Goal: Information Seeking & Learning: Learn about a topic

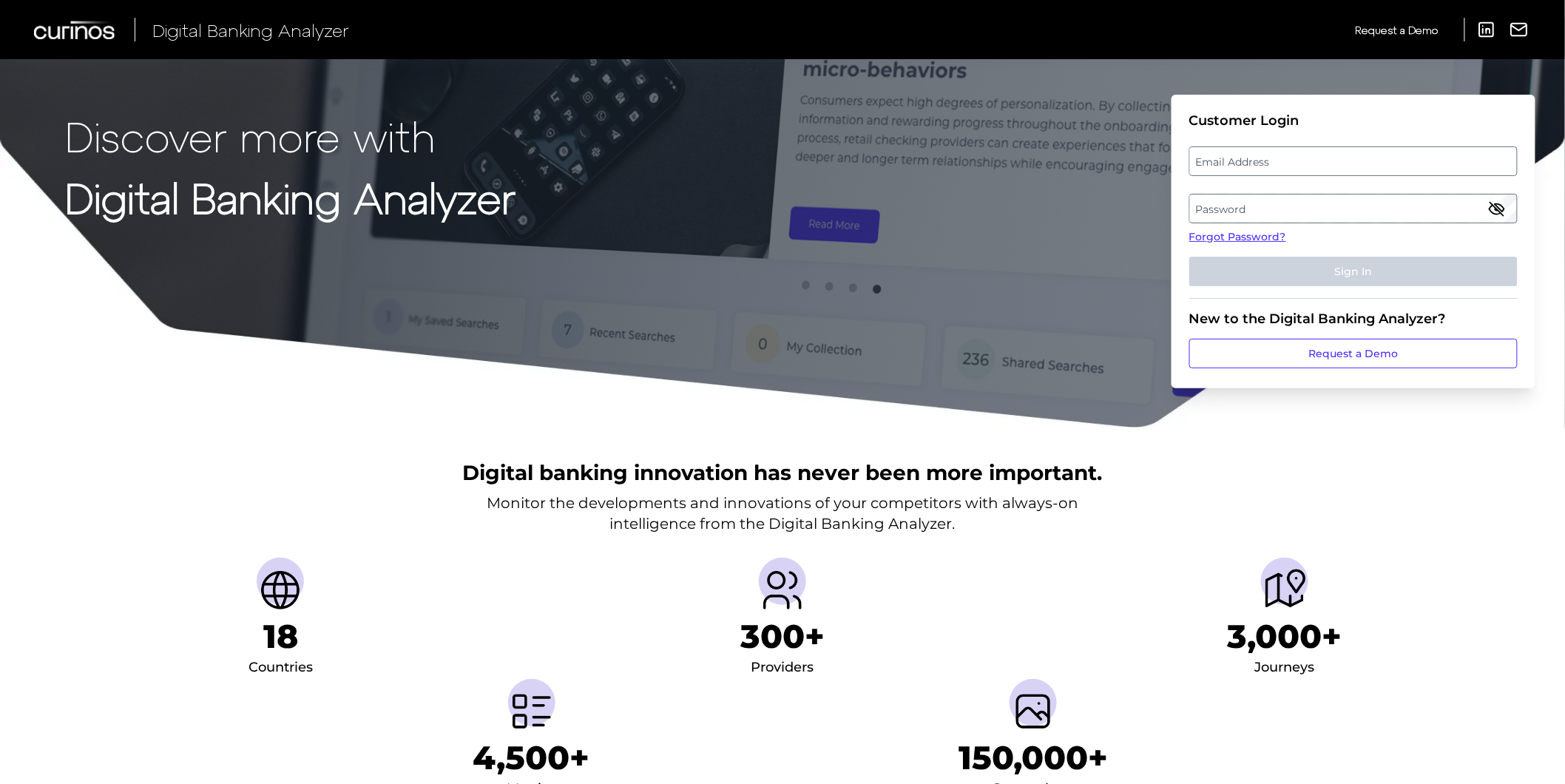
click at [1453, 169] on label "Email Address" at bounding box center [1353, 161] width 326 height 27
click at [1453, 169] on input "email" at bounding box center [1354, 161] width 328 height 30
click at [1431, 152] on input "Email Address" at bounding box center [1354, 161] width 328 height 30
type input "elizabeth.hodach@curinos.com"
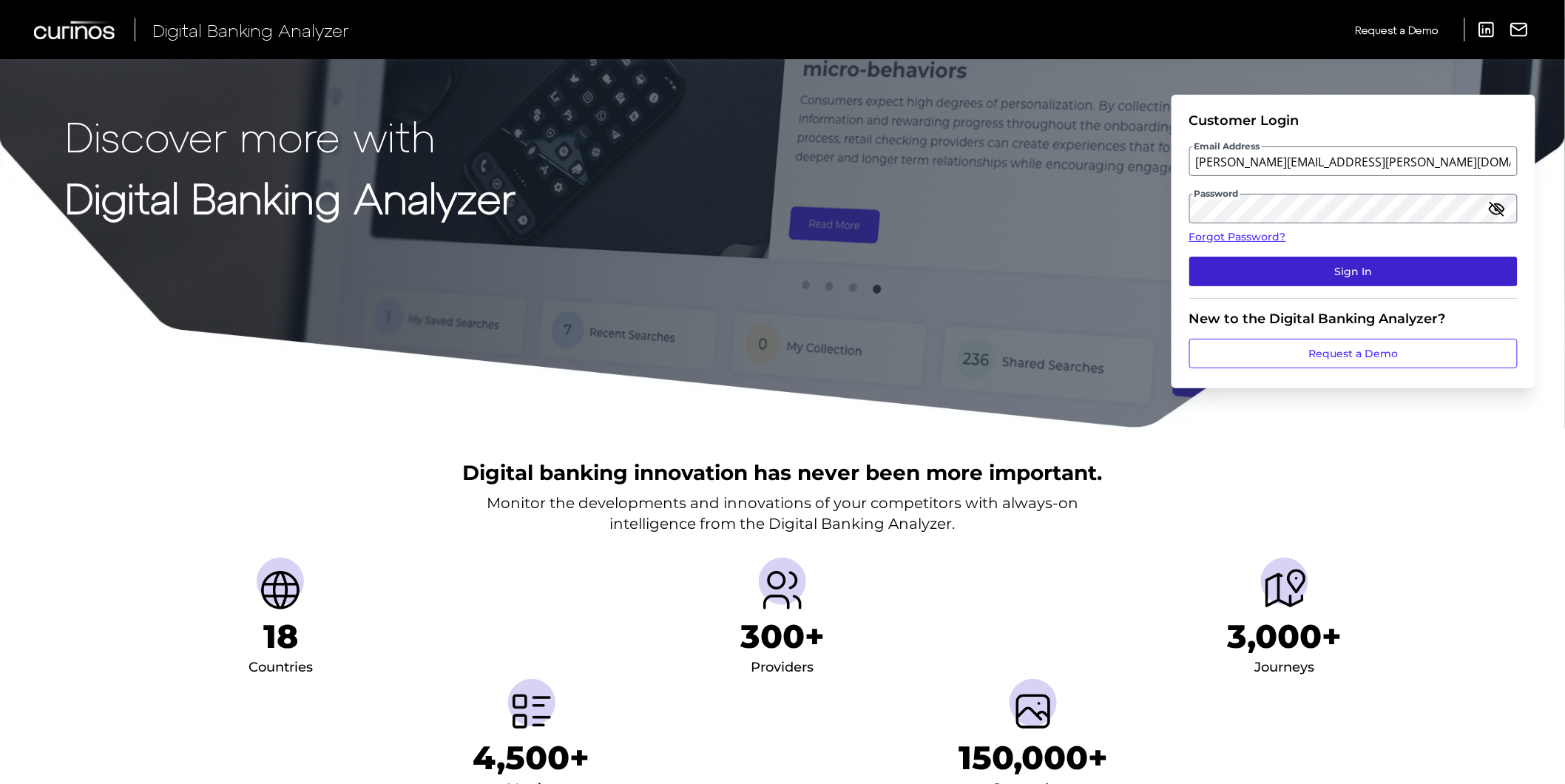
click at [1336, 270] on button "Sign In" at bounding box center [1354, 271] width 328 height 30
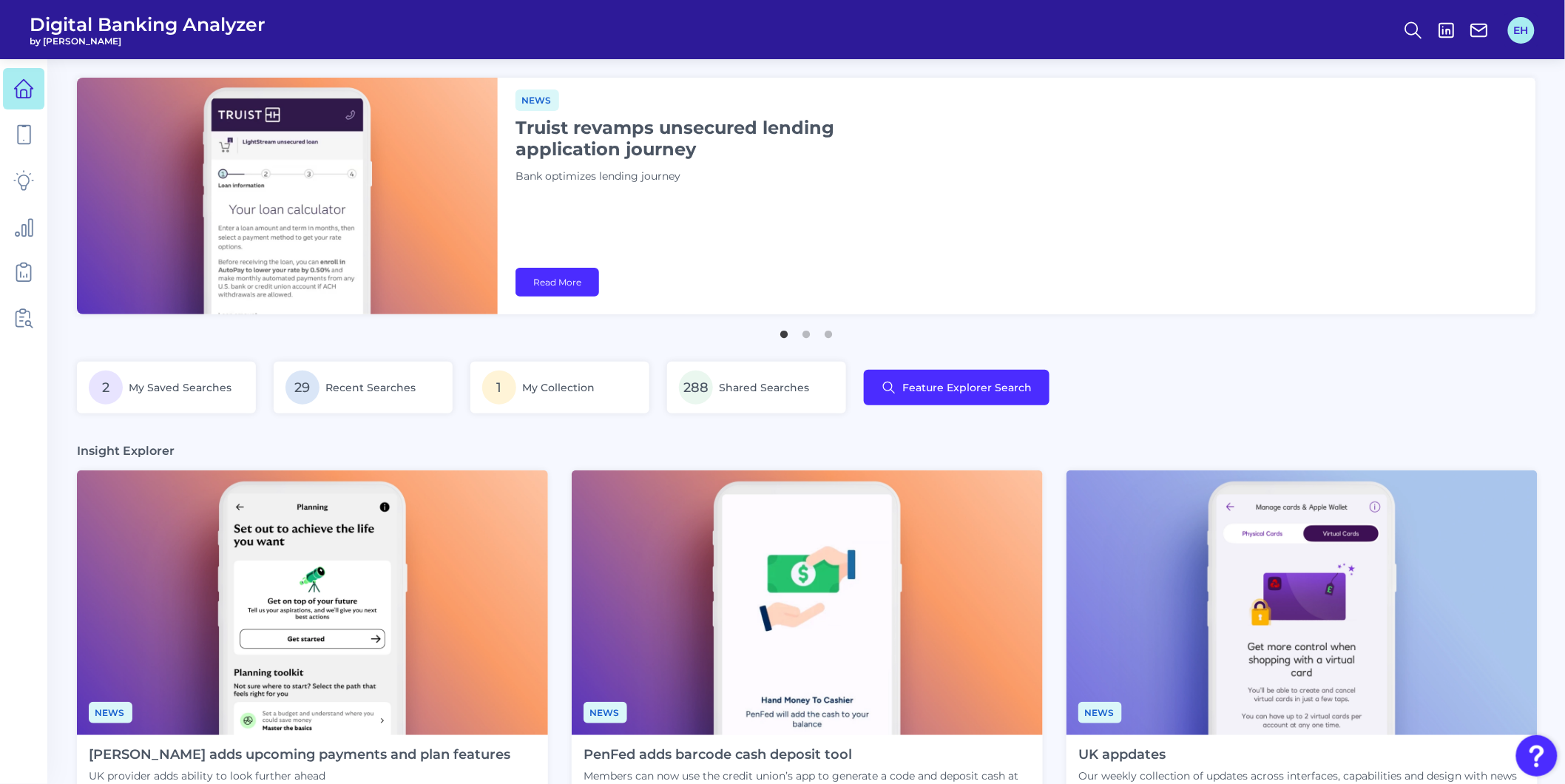
click at [1532, 39] on button "EH" at bounding box center [1521, 30] width 27 height 27
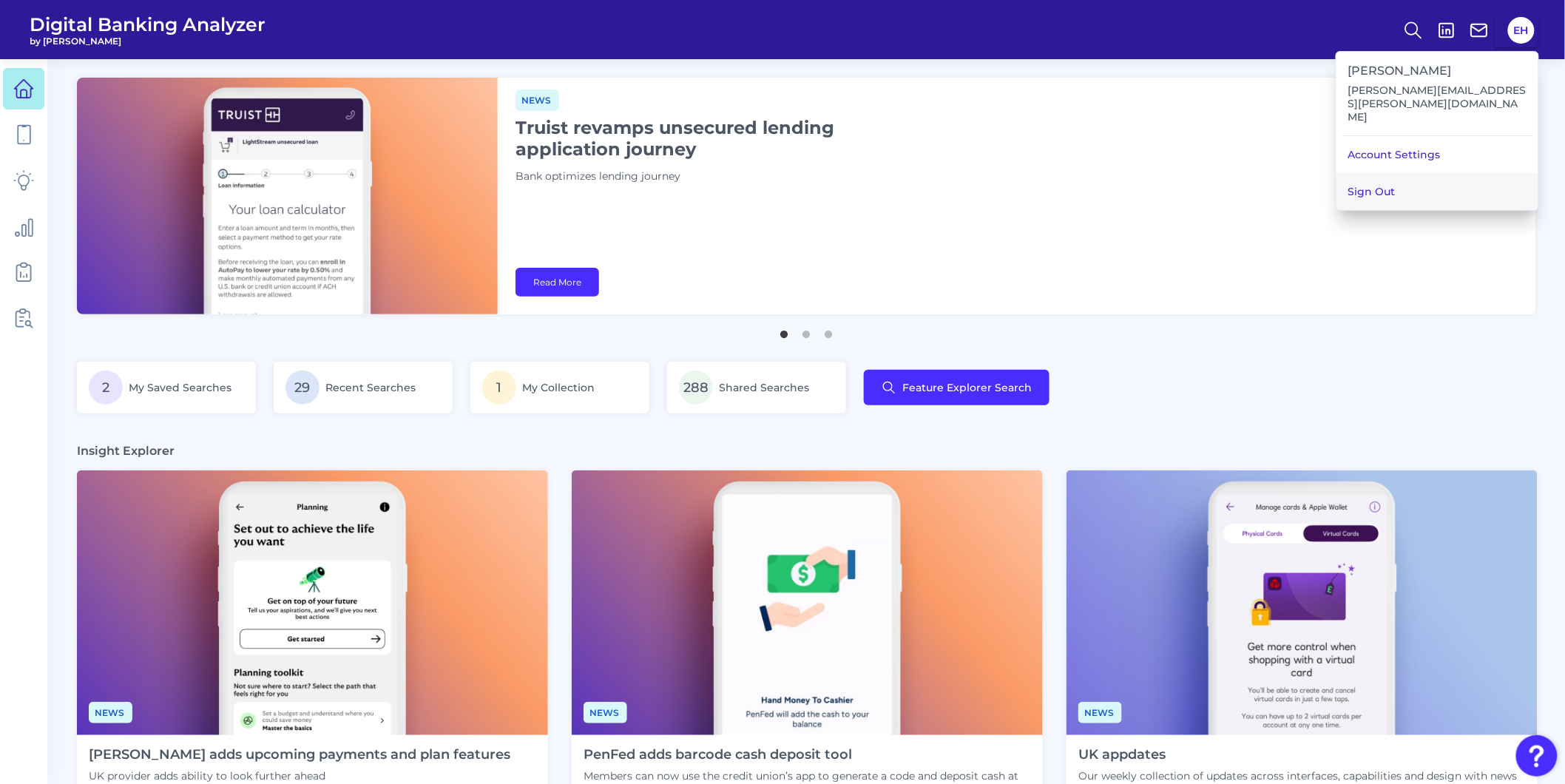
click at [1435, 173] on button "Sign Out" at bounding box center [1438, 191] width 202 height 37
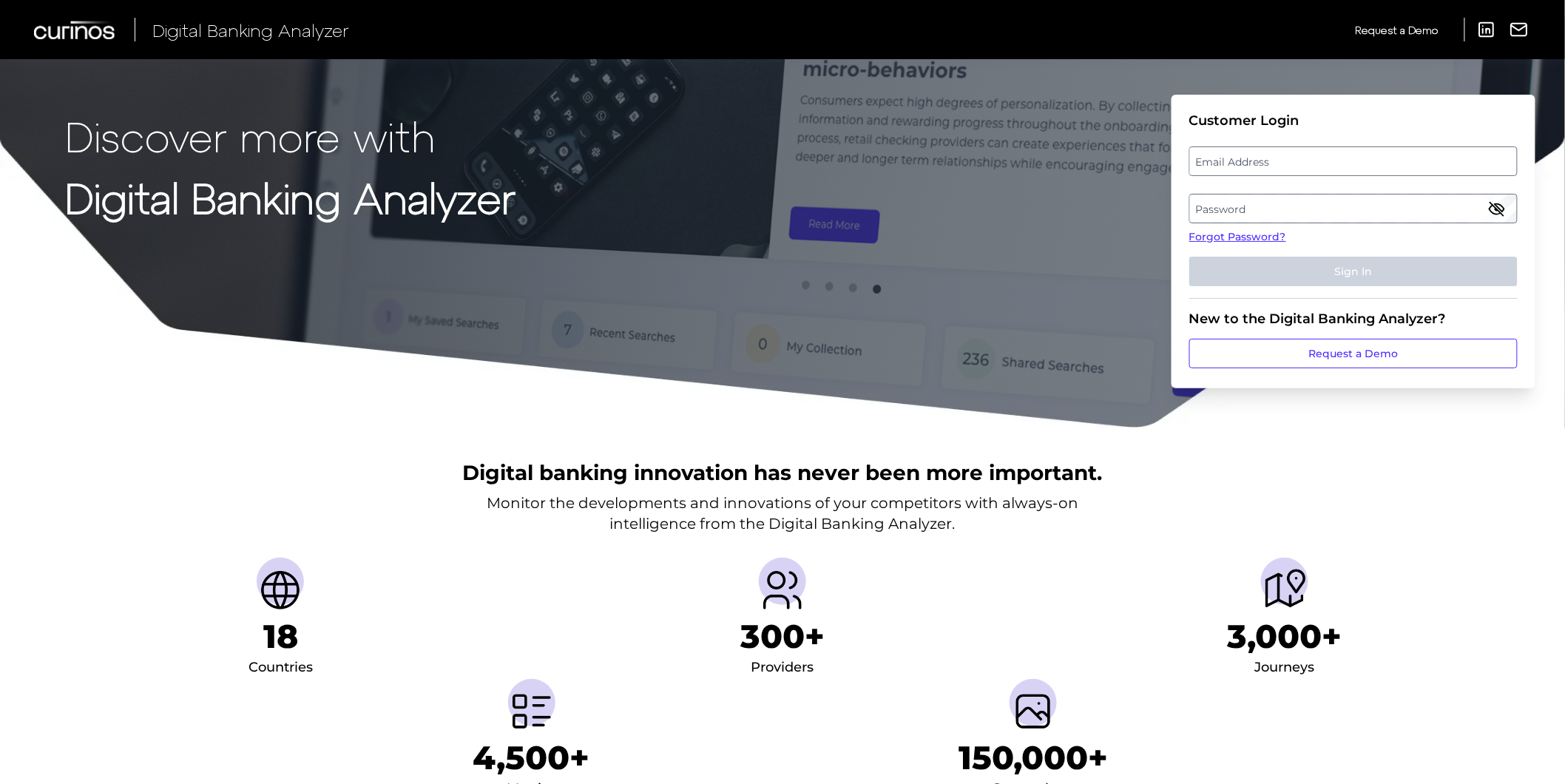
click at [1373, 155] on label "Email Address" at bounding box center [1353, 161] width 326 height 27
click at [1373, 155] on input "email" at bounding box center [1354, 161] width 328 height 30
click at [1378, 167] on input "Email Address" at bounding box center [1354, 161] width 328 height 30
type input "[PERSON_NAME][EMAIL_ADDRESS][PERSON_NAME][DOMAIN_NAME]"
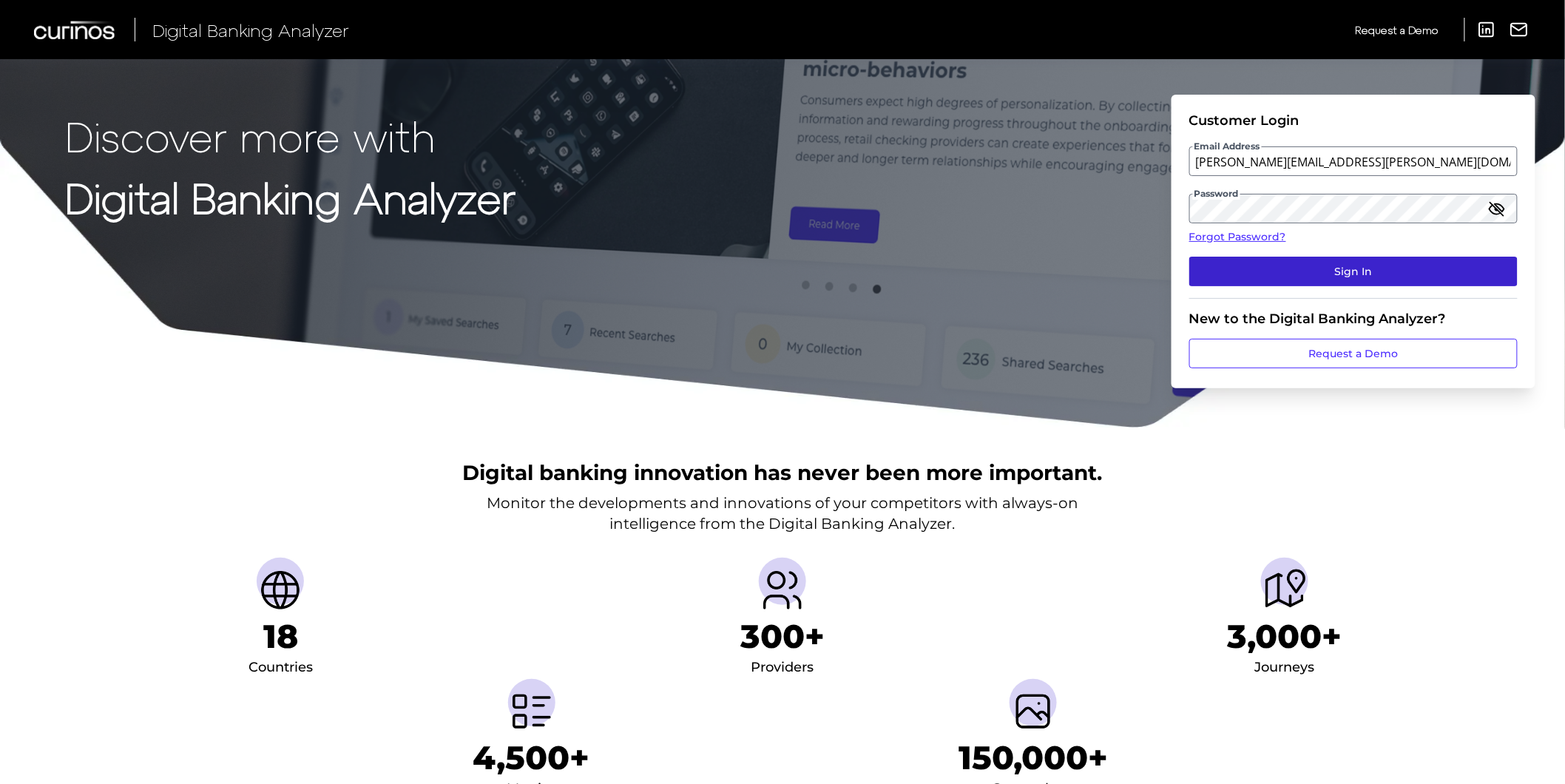
click at [1297, 271] on button "Sign In" at bounding box center [1354, 271] width 328 height 30
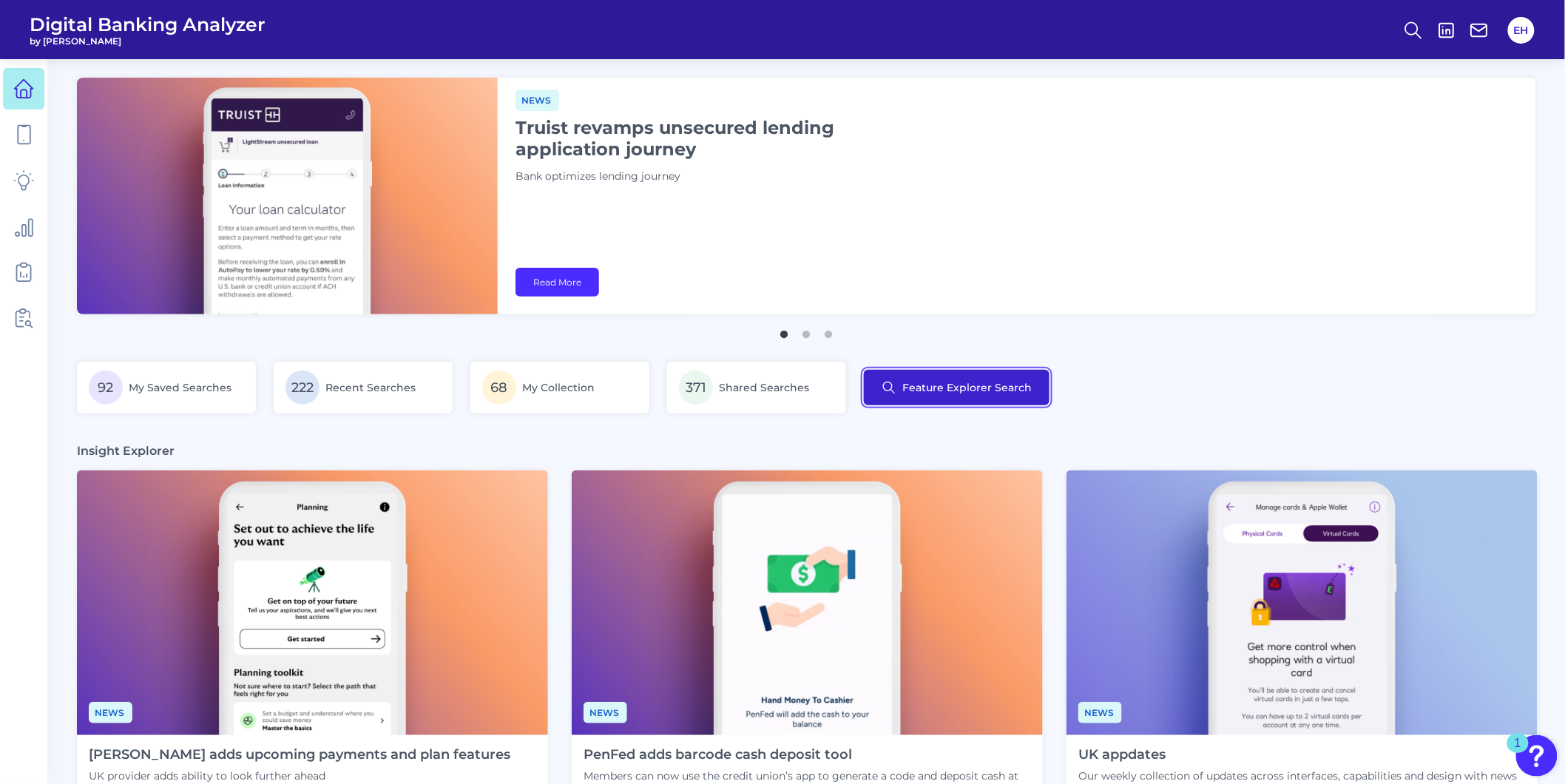
click at [918, 379] on button "Feature Explorer Search" at bounding box center [957, 387] width 185 height 36
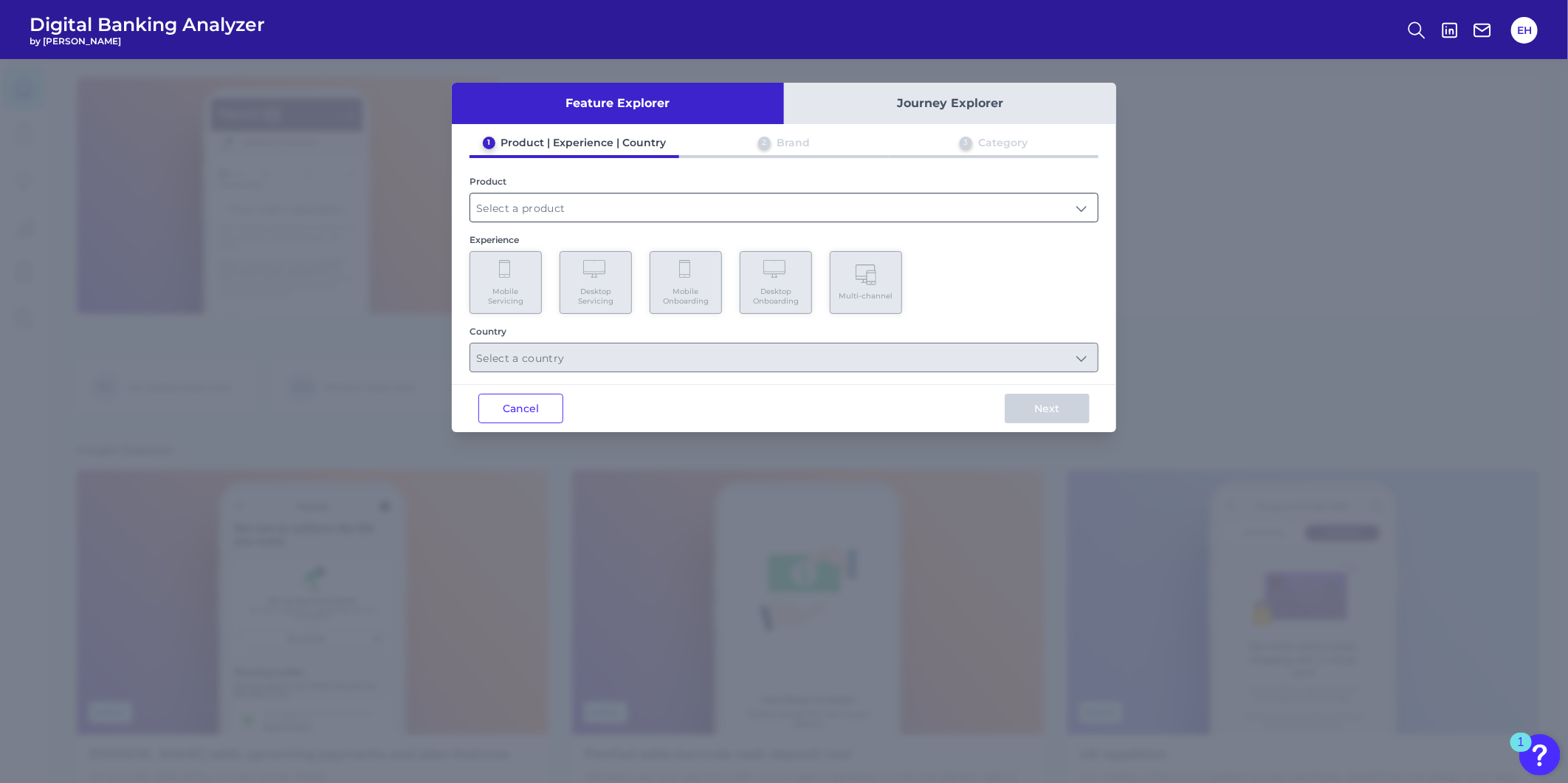
click at [617, 215] on input "text" at bounding box center [784, 207] width 627 height 28
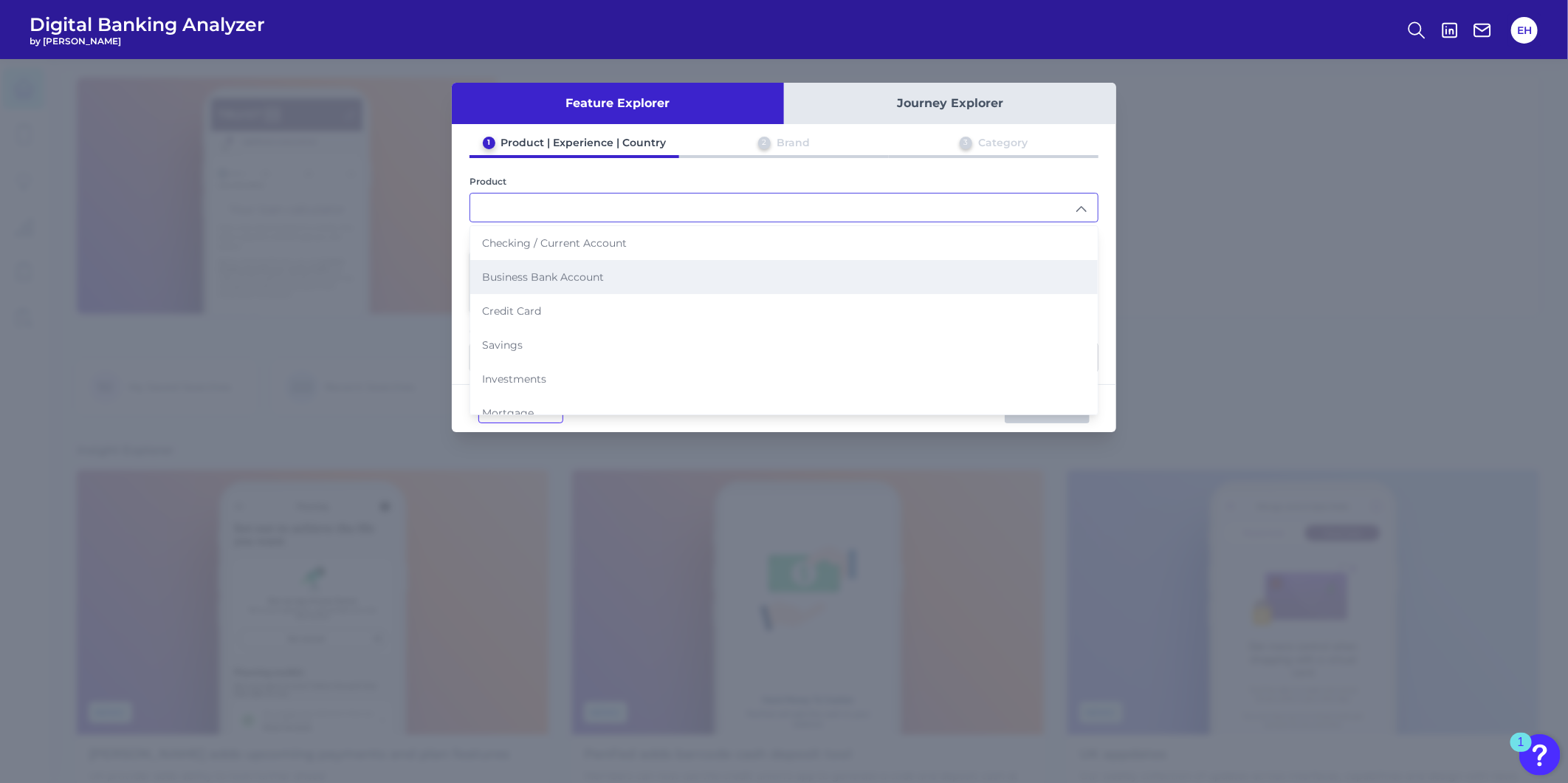
click at [606, 278] on li "Business Bank Account" at bounding box center [784, 277] width 627 height 34
type input "Business Bank Account"
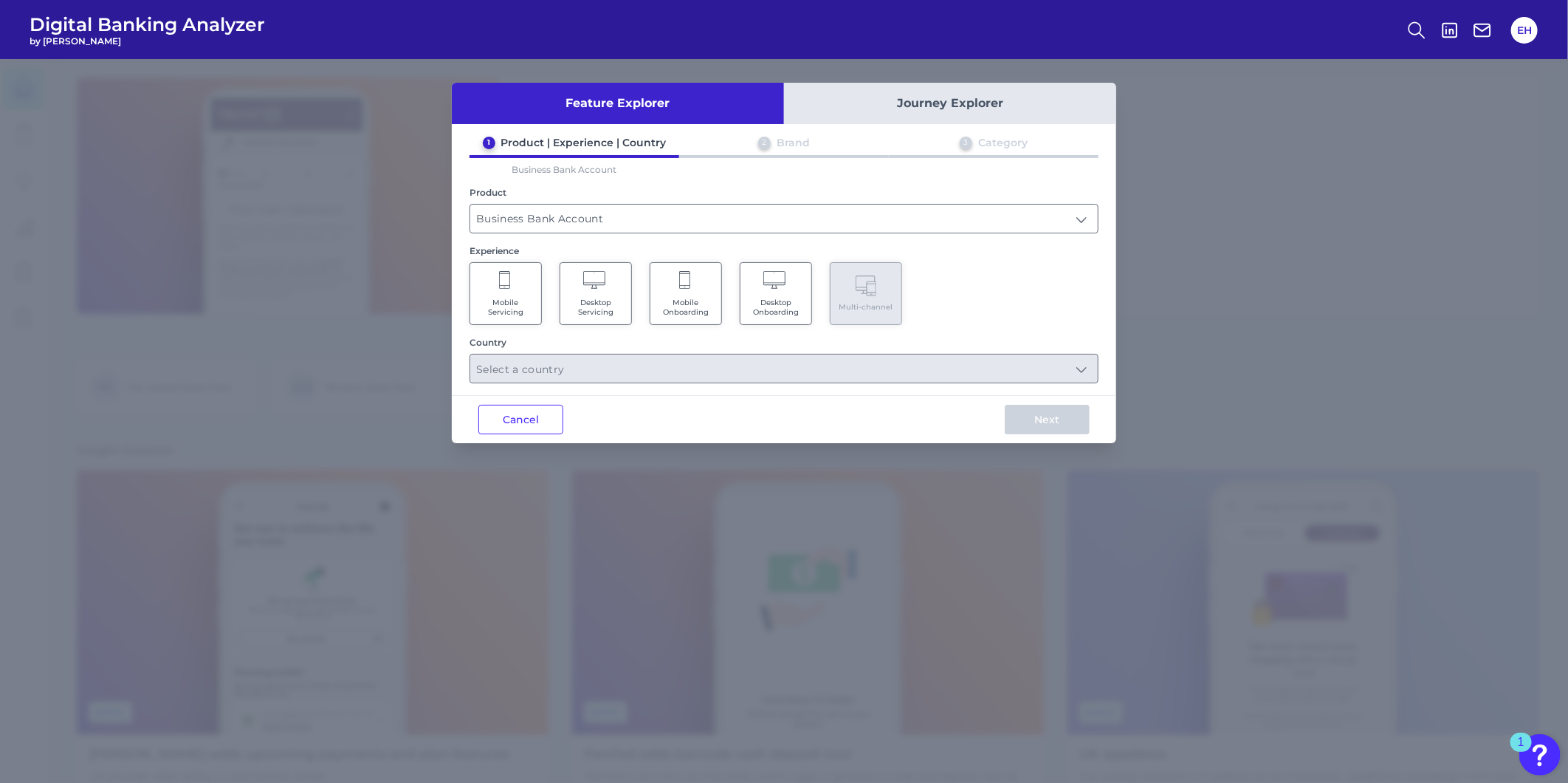
click at [693, 278] on Onboarding "Mobile Onboarding" at bounding box center [685, 293] width 72 height 63
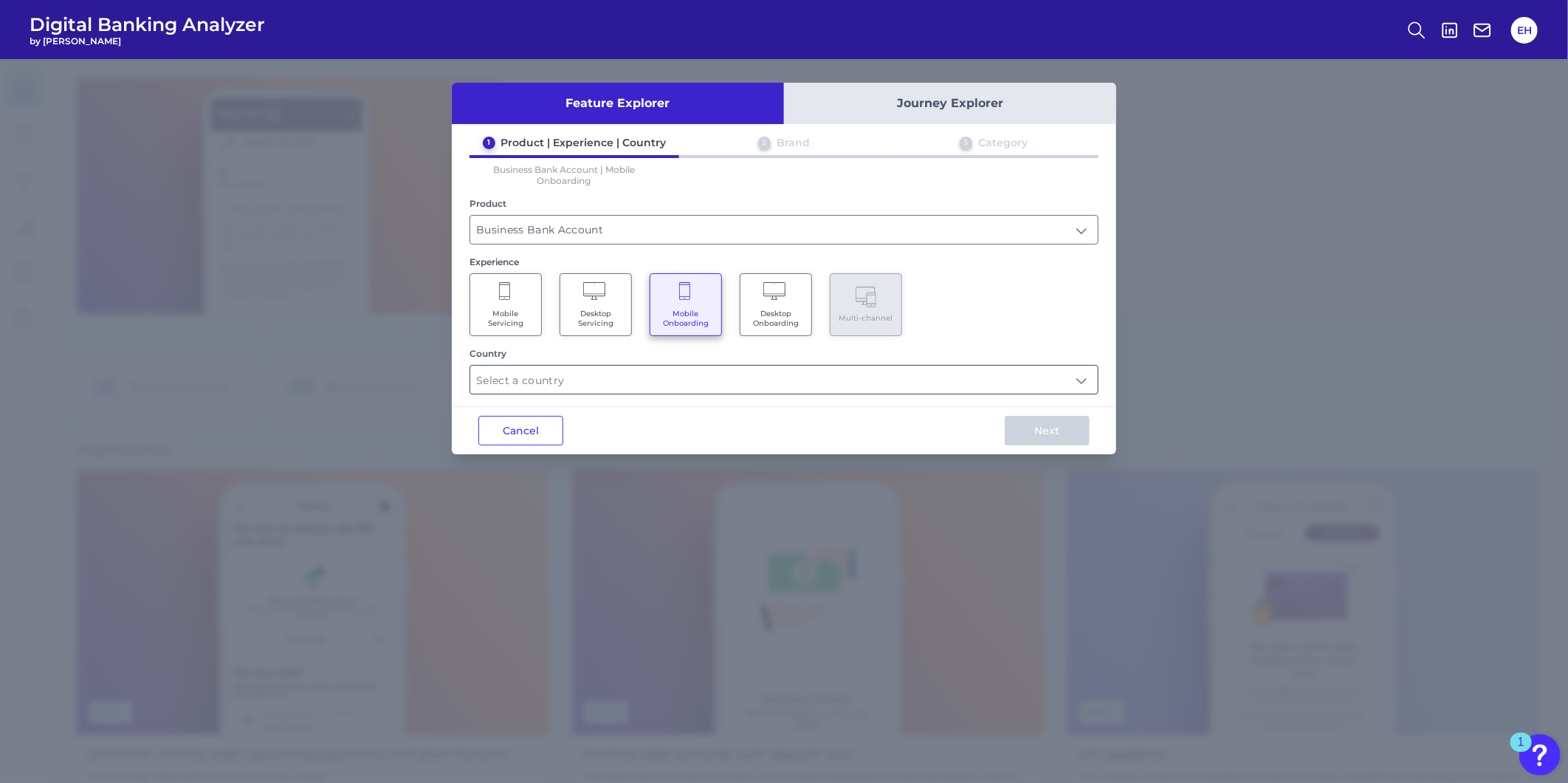
click at [638, 377] on input "text" at bounding box center [784, 379] width 627 height 28
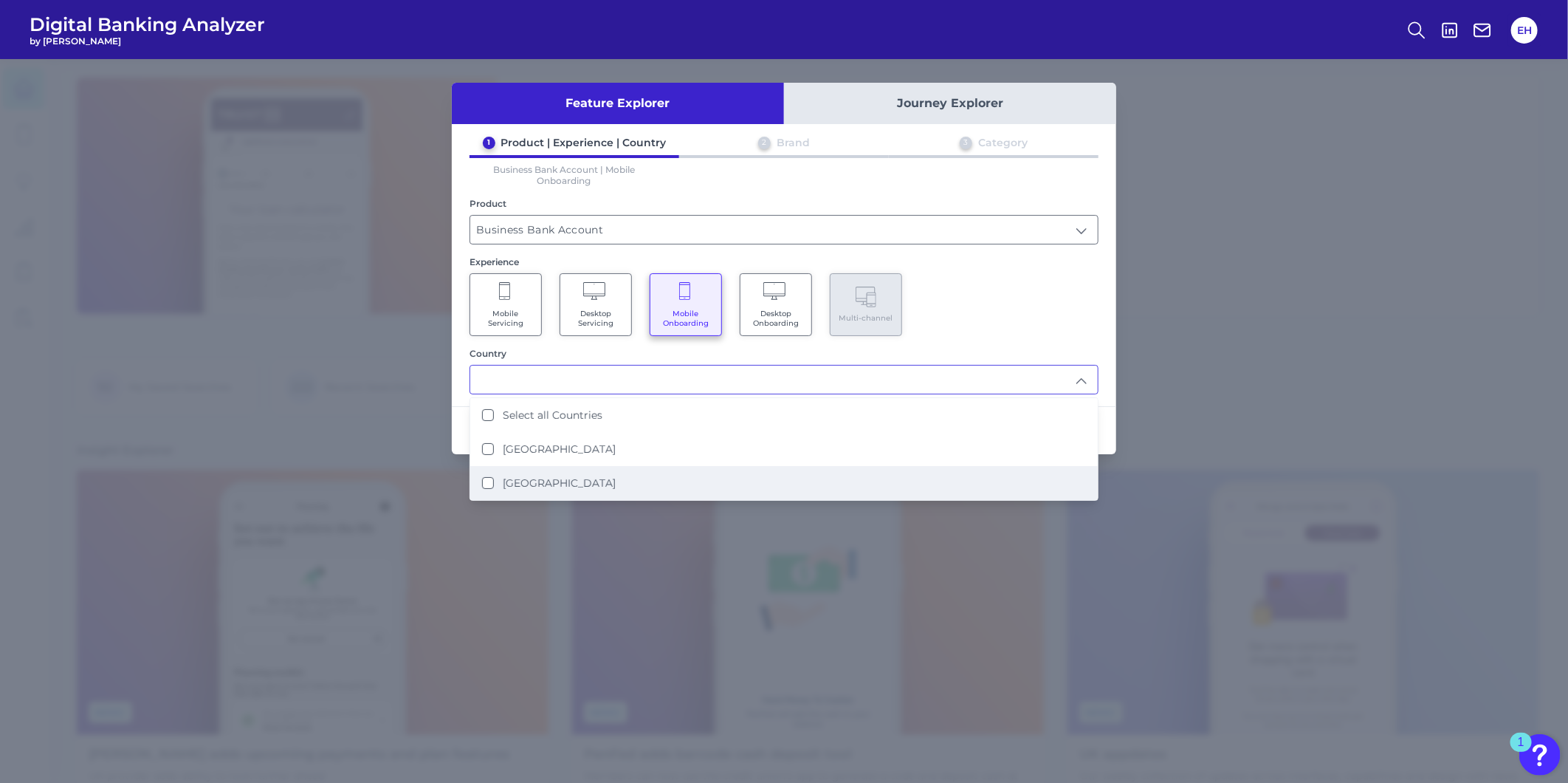
click at [600, 479] on li "United States" at bounding box center [784, 483] width 627 height 34
type input "United States"
click at [957, 335] on div "1 Product | Experience | Country 2 Brand 3 Category Business Bank Account | Mob…" at bounding box center [784, 265] width 665 height 259
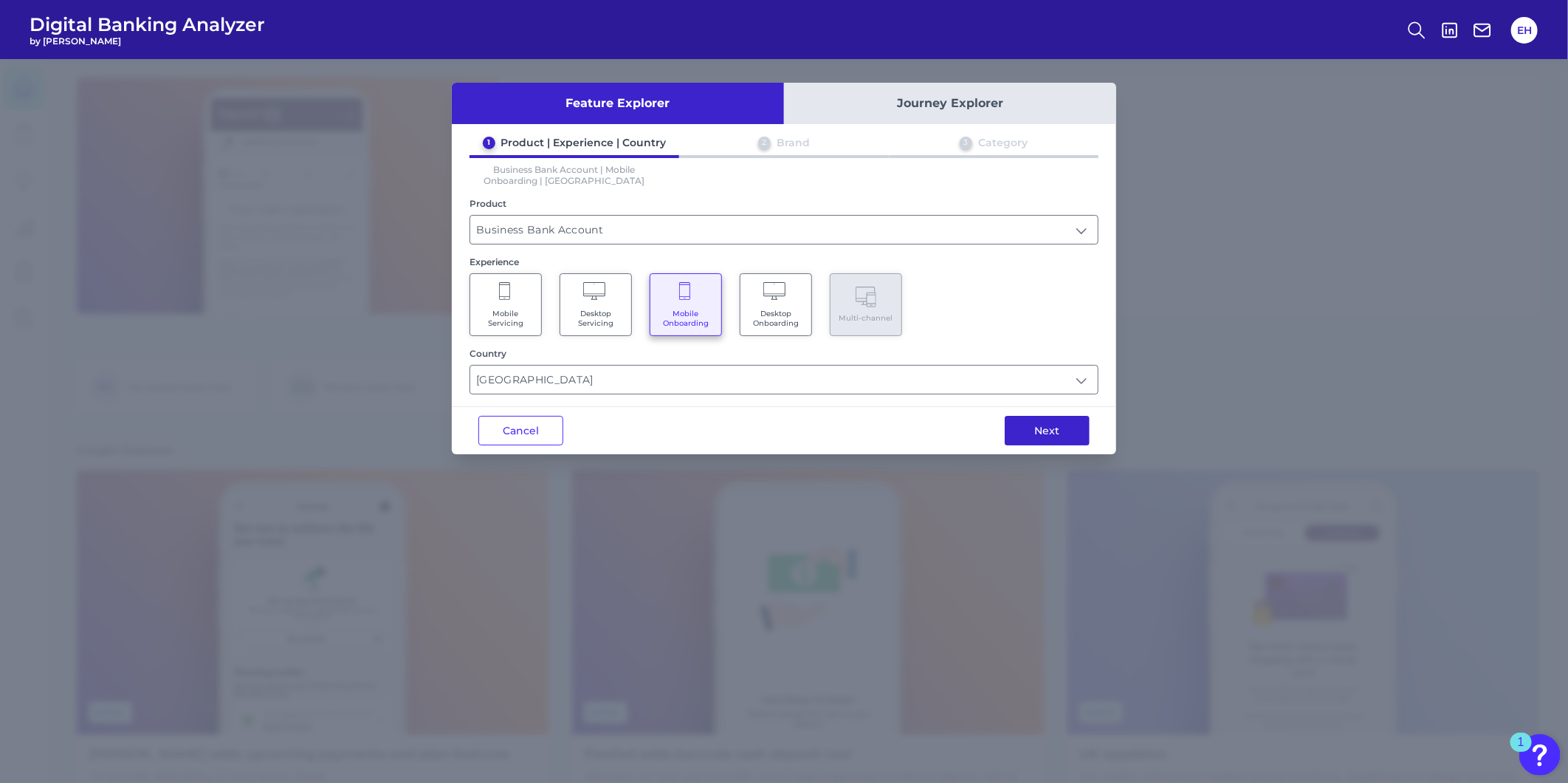
click at [1048, 431] on button "Next" at bounding box center [1048, 430] width 85 height 30
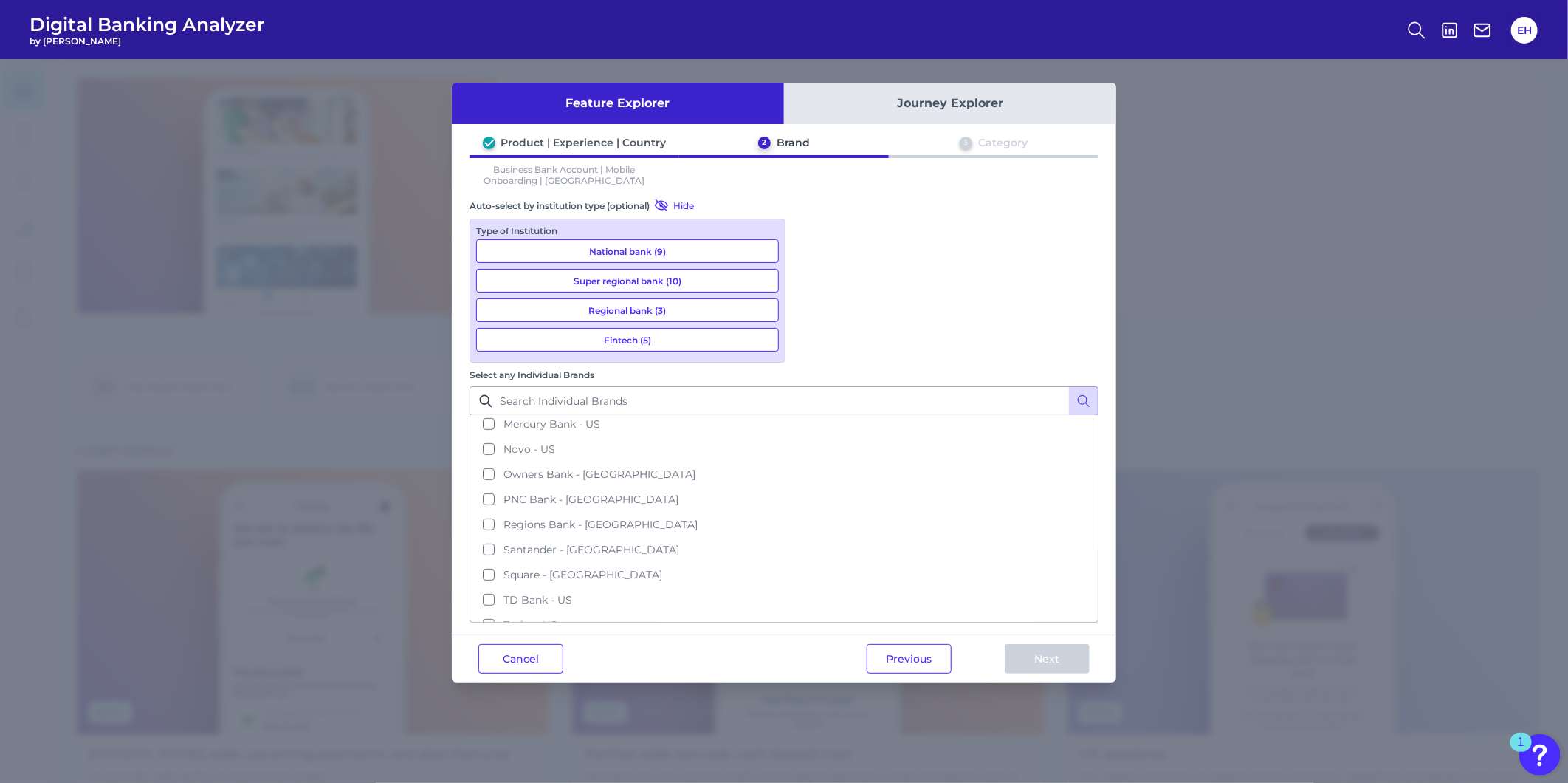
scroll to position [518, 0]
click at [556, 632] on span "Zions - US" at bounding box center [529, 639] width 52 height 14
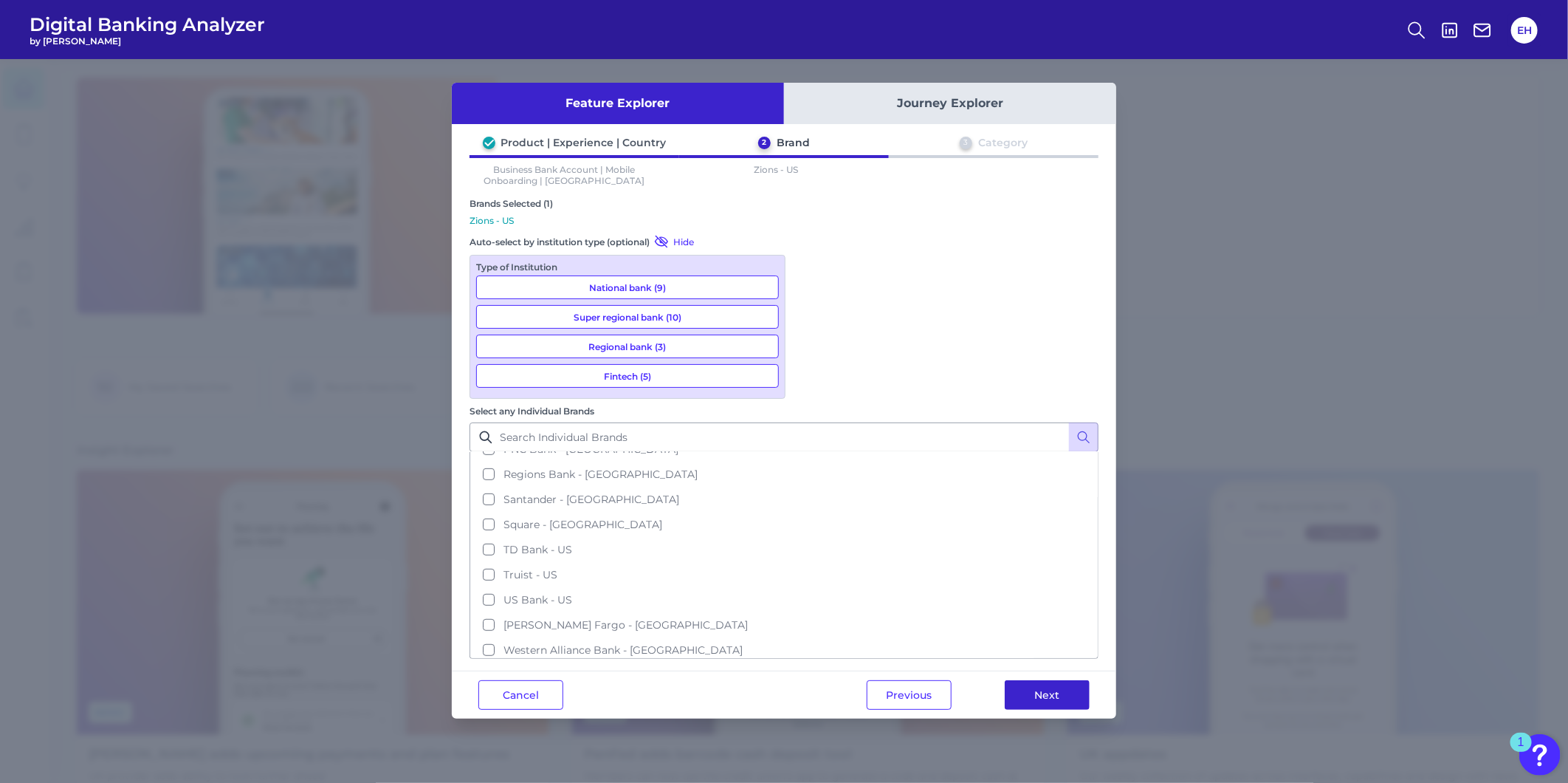
click at [1054, 680] on button "Next" at bounding box center [1048, 694] width 85 height 30
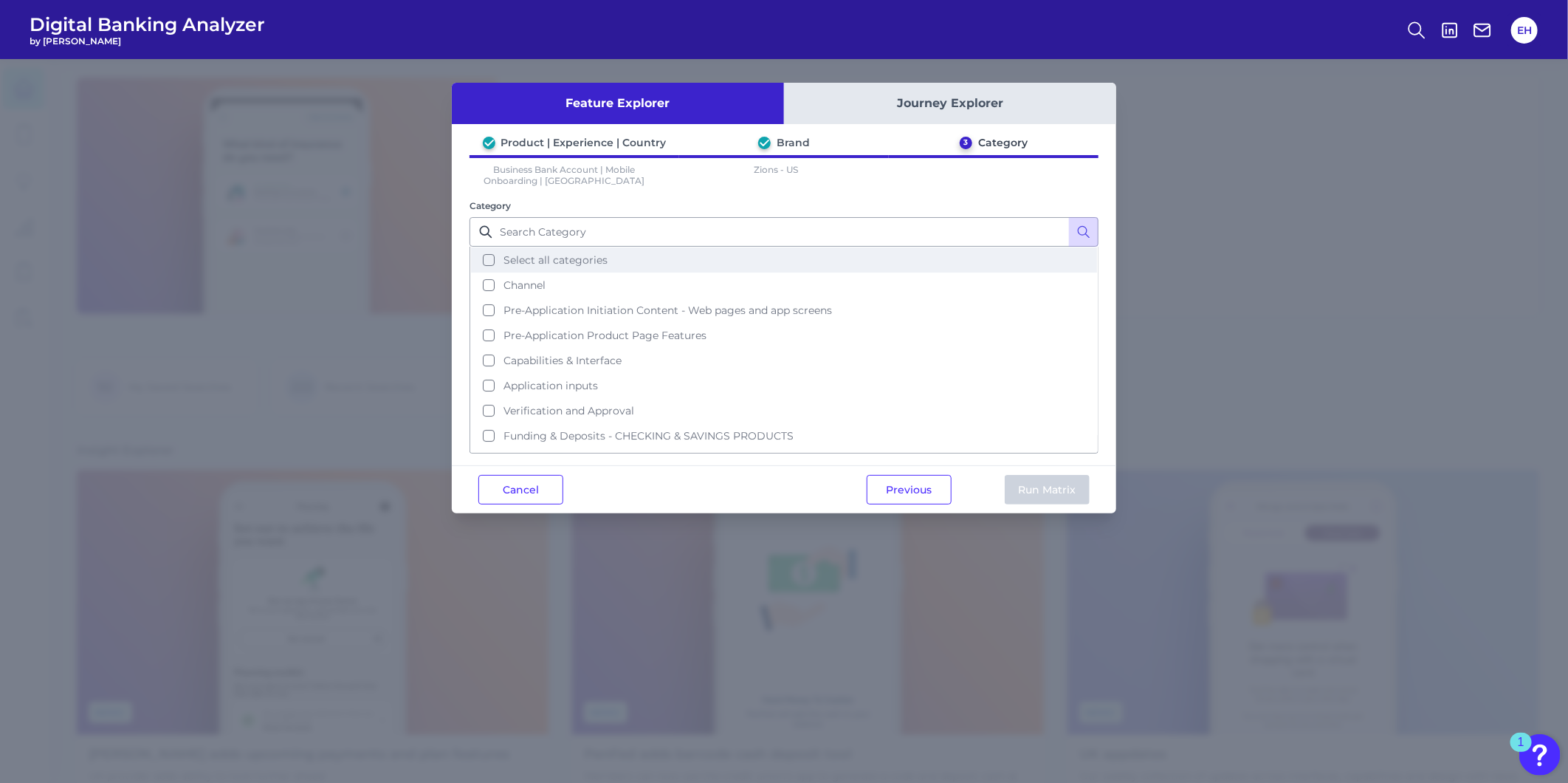
click at [556, 262] on span "Select all categories" at bounding box center [555, 260] width 104 height 14
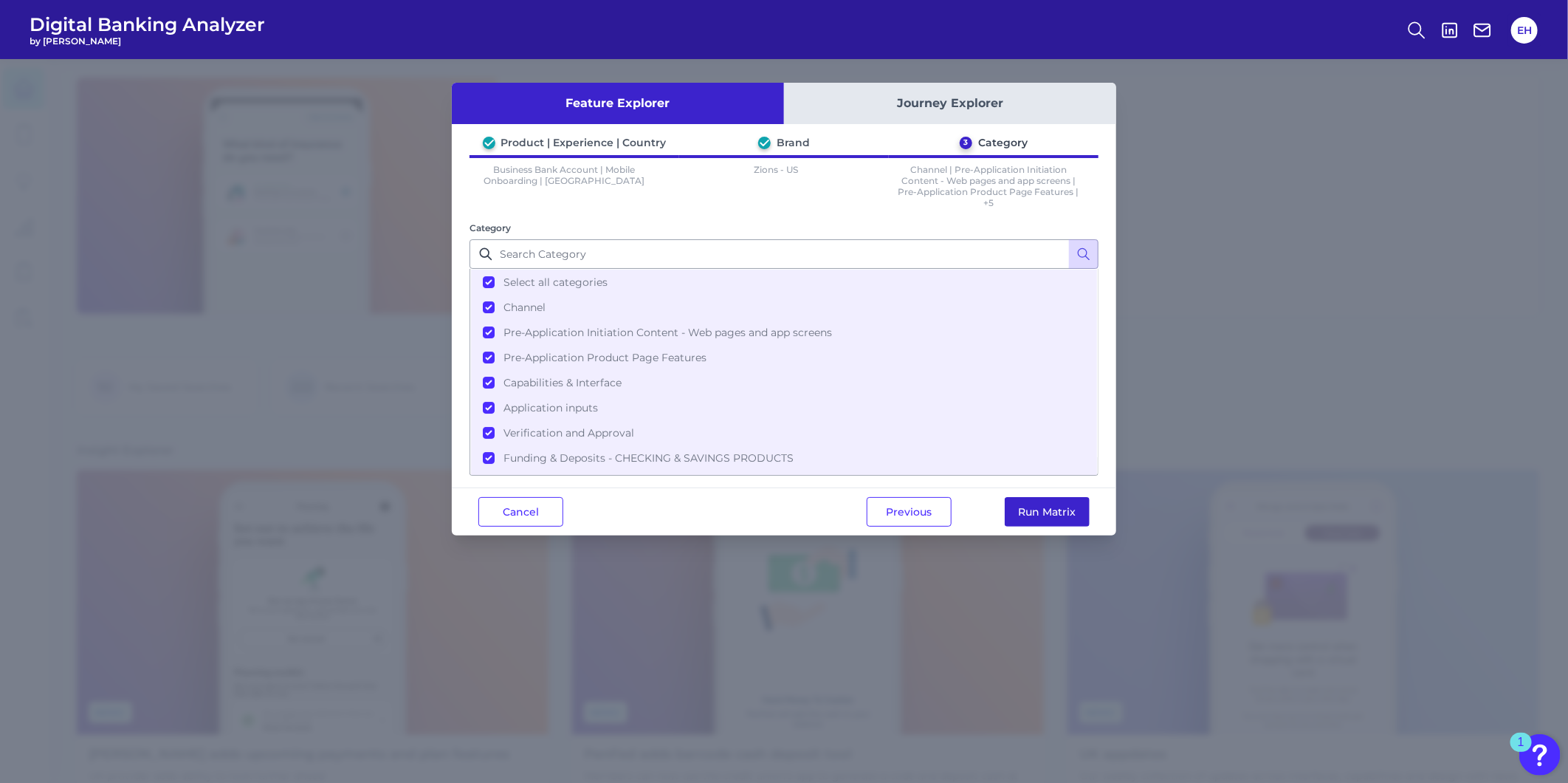
click at [1047, 510] on button "Run Matrix" at bounding box center [1048, 511] width 85 height 30
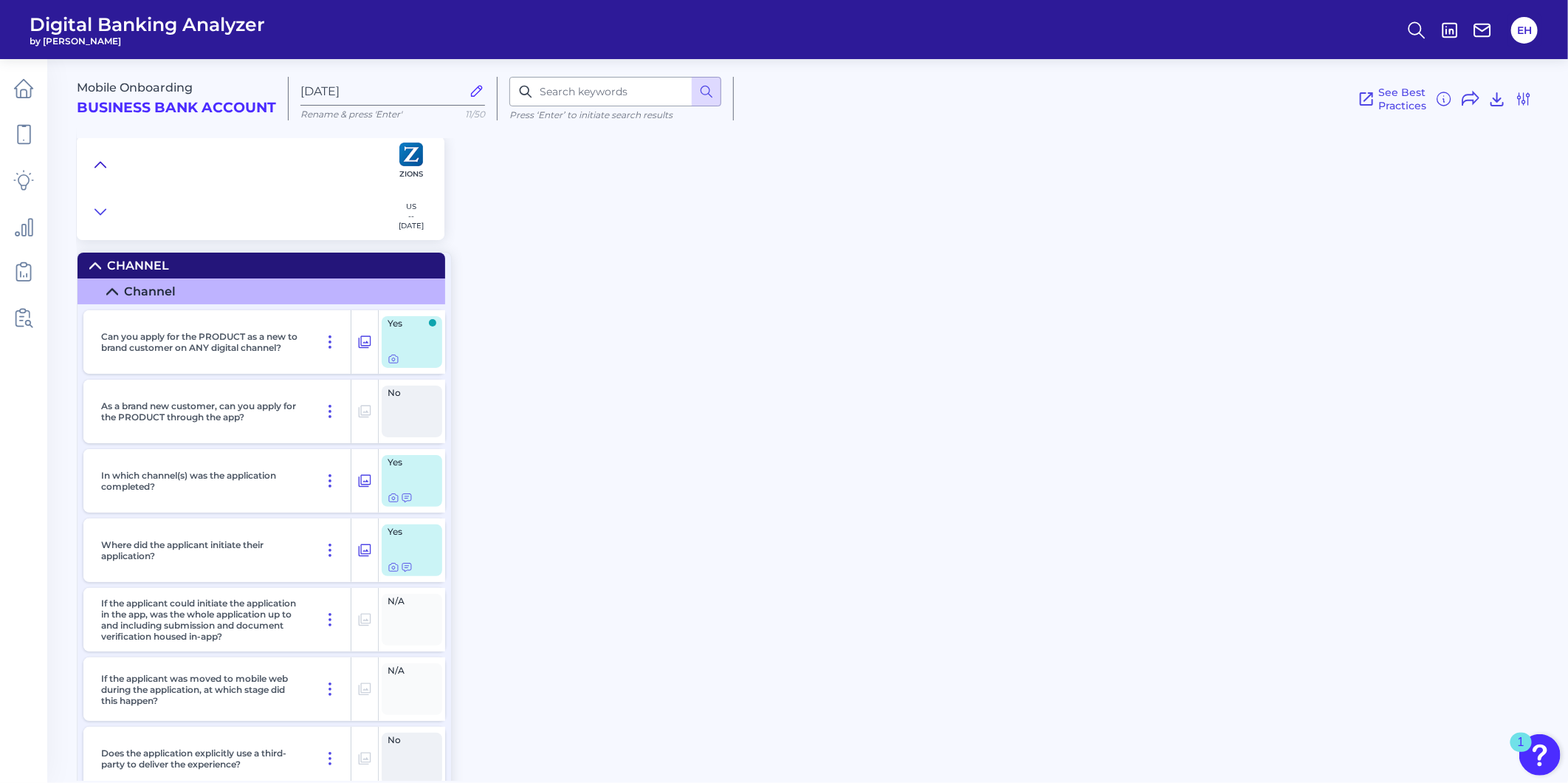
click at [98, 167] on icon at bounding box center [101, 164] width 12 height 14
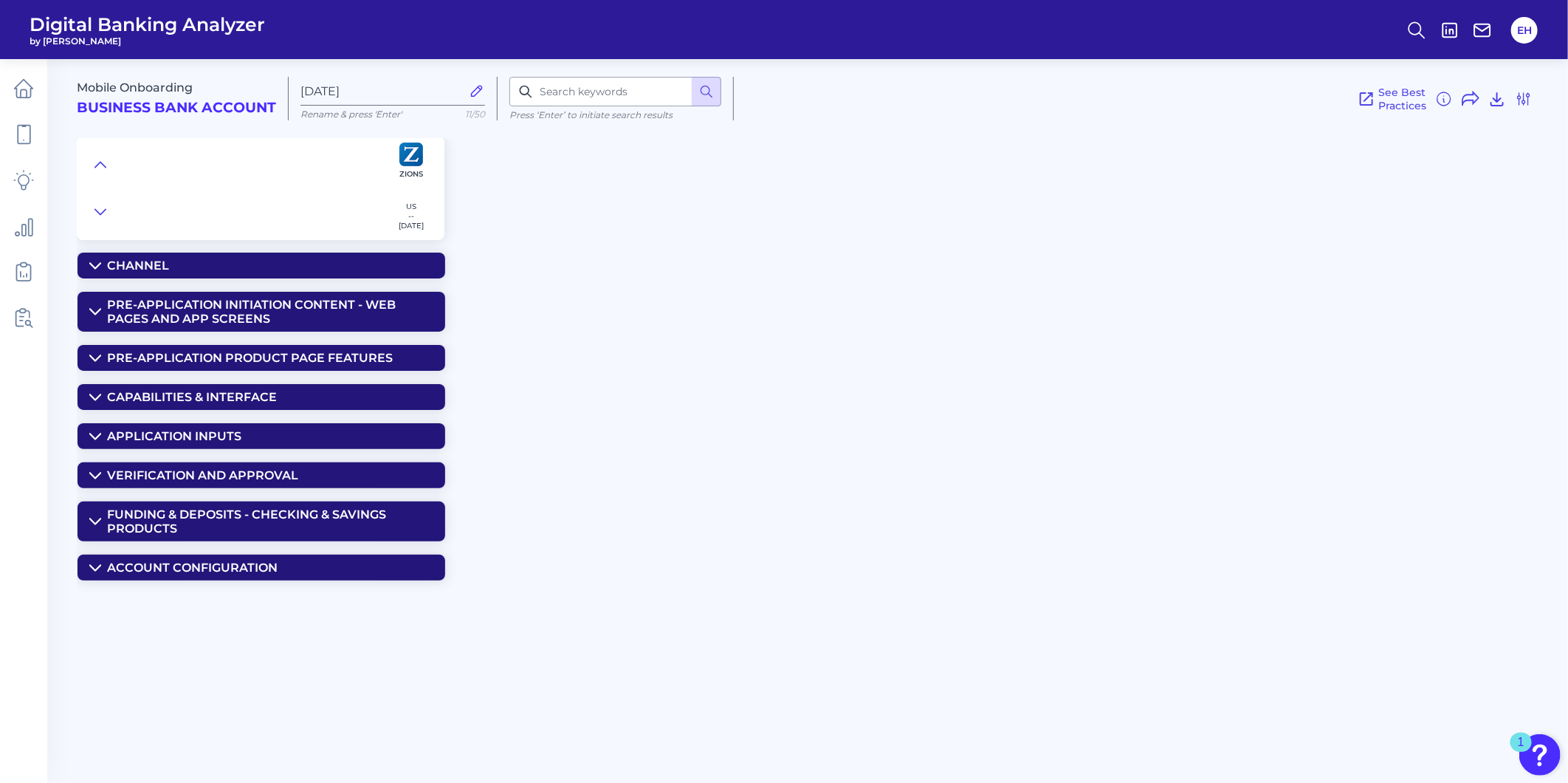
click at [121, 264] on div "Channel" at bounding box center [138, 266] width 62 height 14
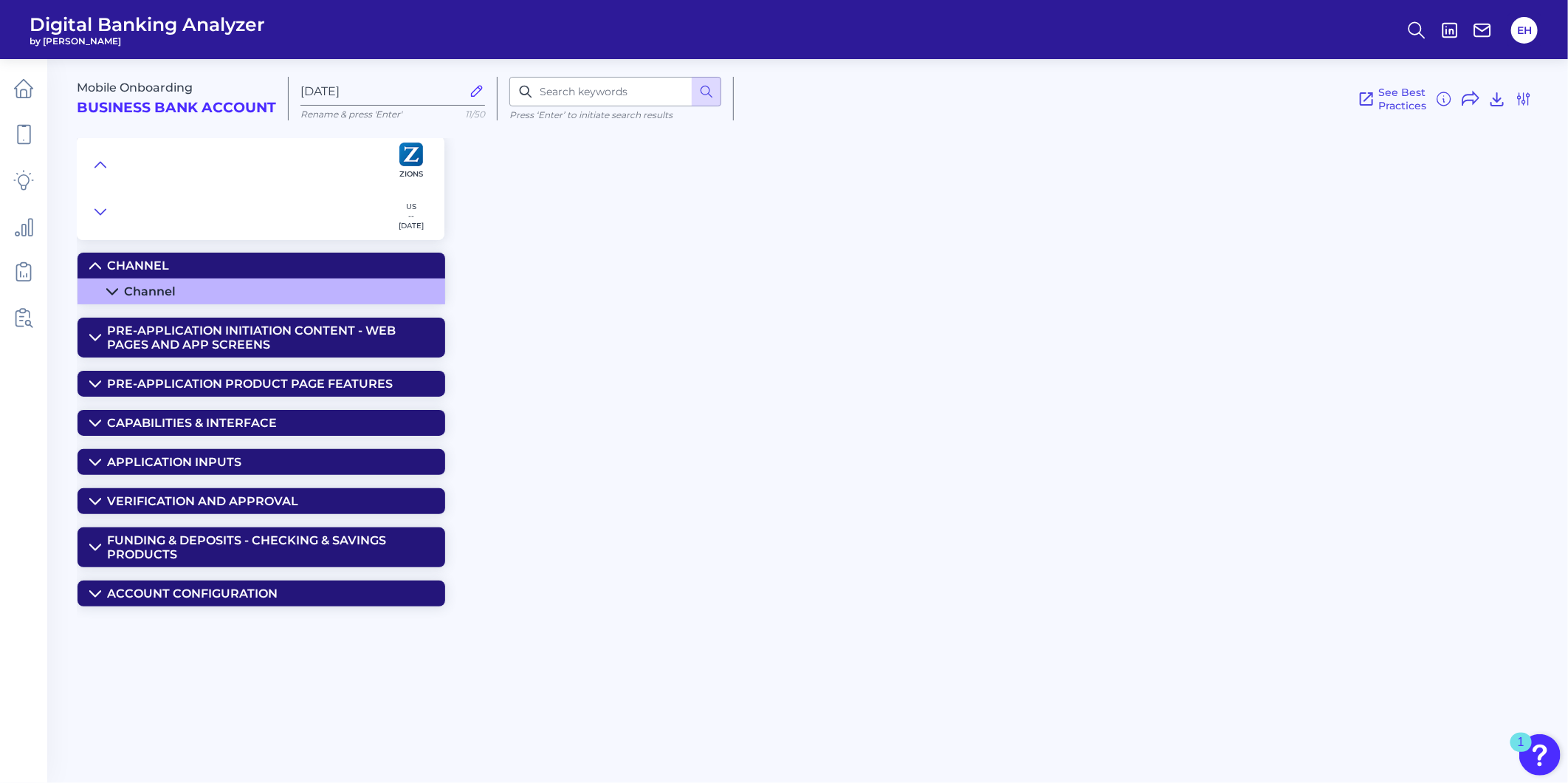
click at [134, 297] on div "Channel" at bounding box center [150, 291] width 52 height 14
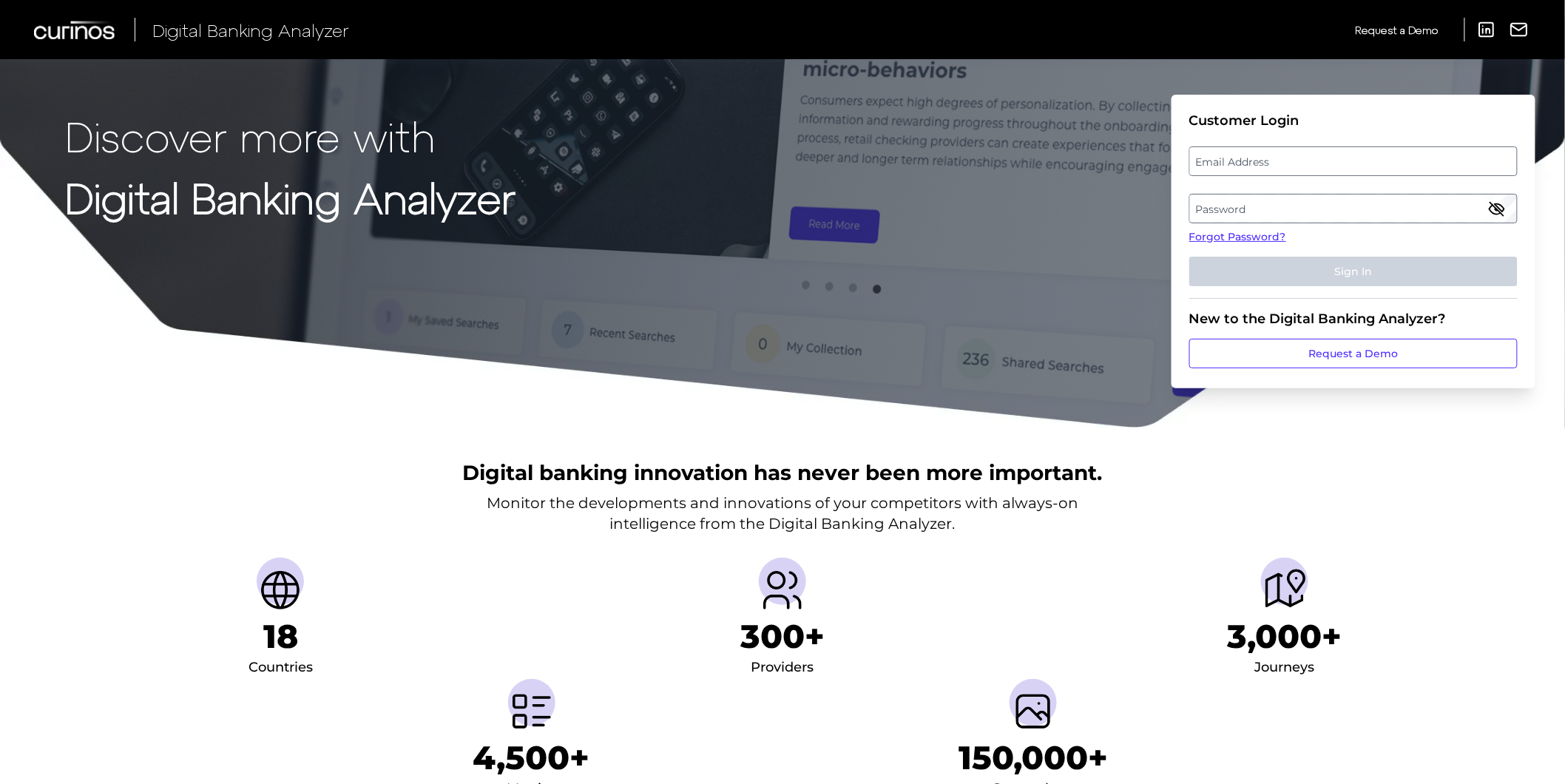
click at [1316, 179] on fieldset "Customer Login Email Address Password Forgot Password? Sign In" at bounding box center [1354, 205] width 328 height 186
click at [1312, 166] on label "Email Address" at bounding box center [1353, 161] width 326 height 27
click at [1312, 166] on input "email" at bounding box center [1354, 161] width 328 height 30
click at [1311, 157] on input "Email Address" at bounding box center [1354, 161] width 328 height 30
type input "[PERSON_NAME][EMAIL_ADDRESS][PERSON_NAME][DOMAIN_NAME]"
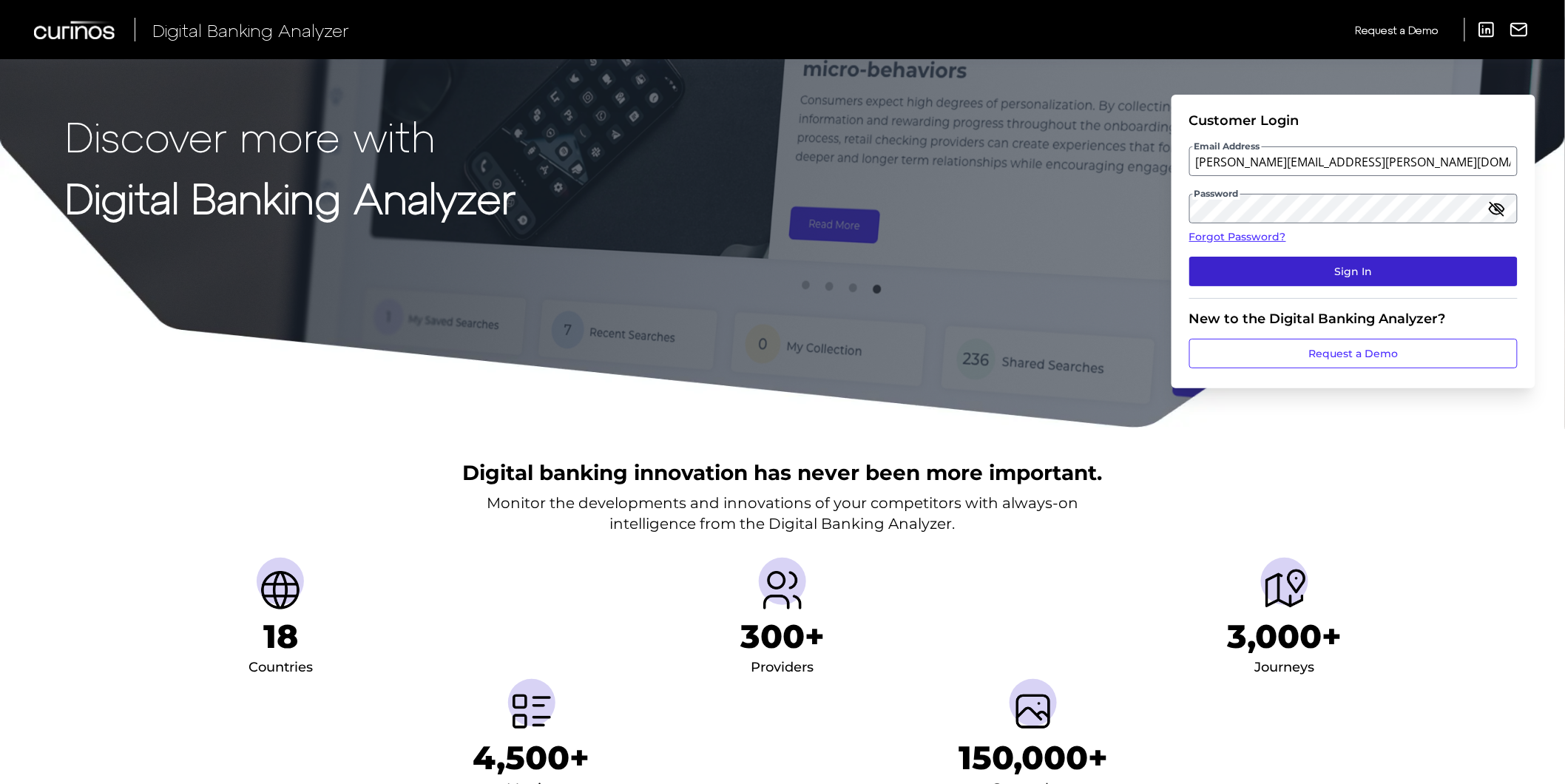
click at [1389, 267] on button "Sign In" at bounding box center [1354, 271] width 328 height 30
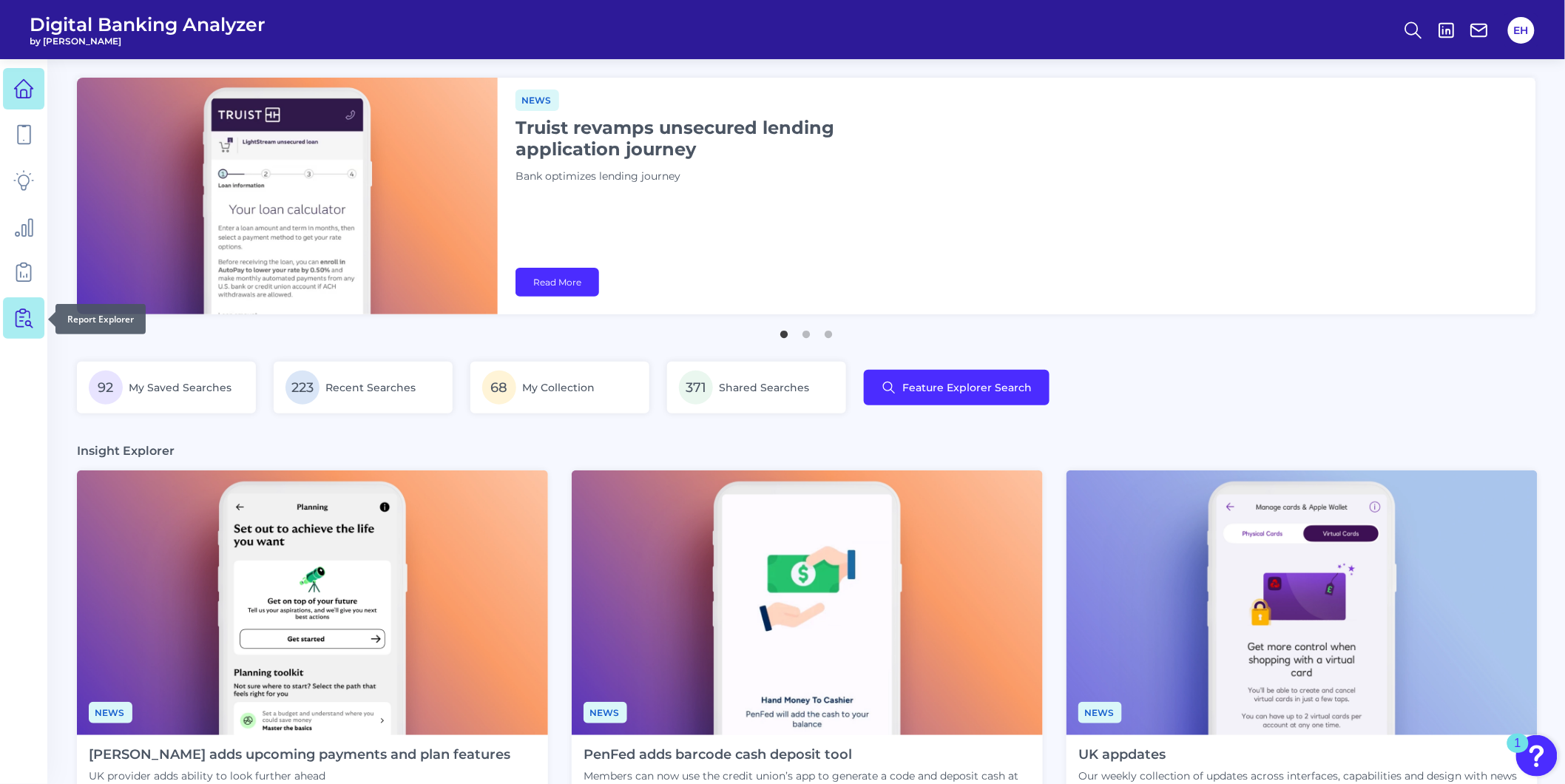
click at [20, 327] on icon at bounding box center [20, 319] width 8 height 15
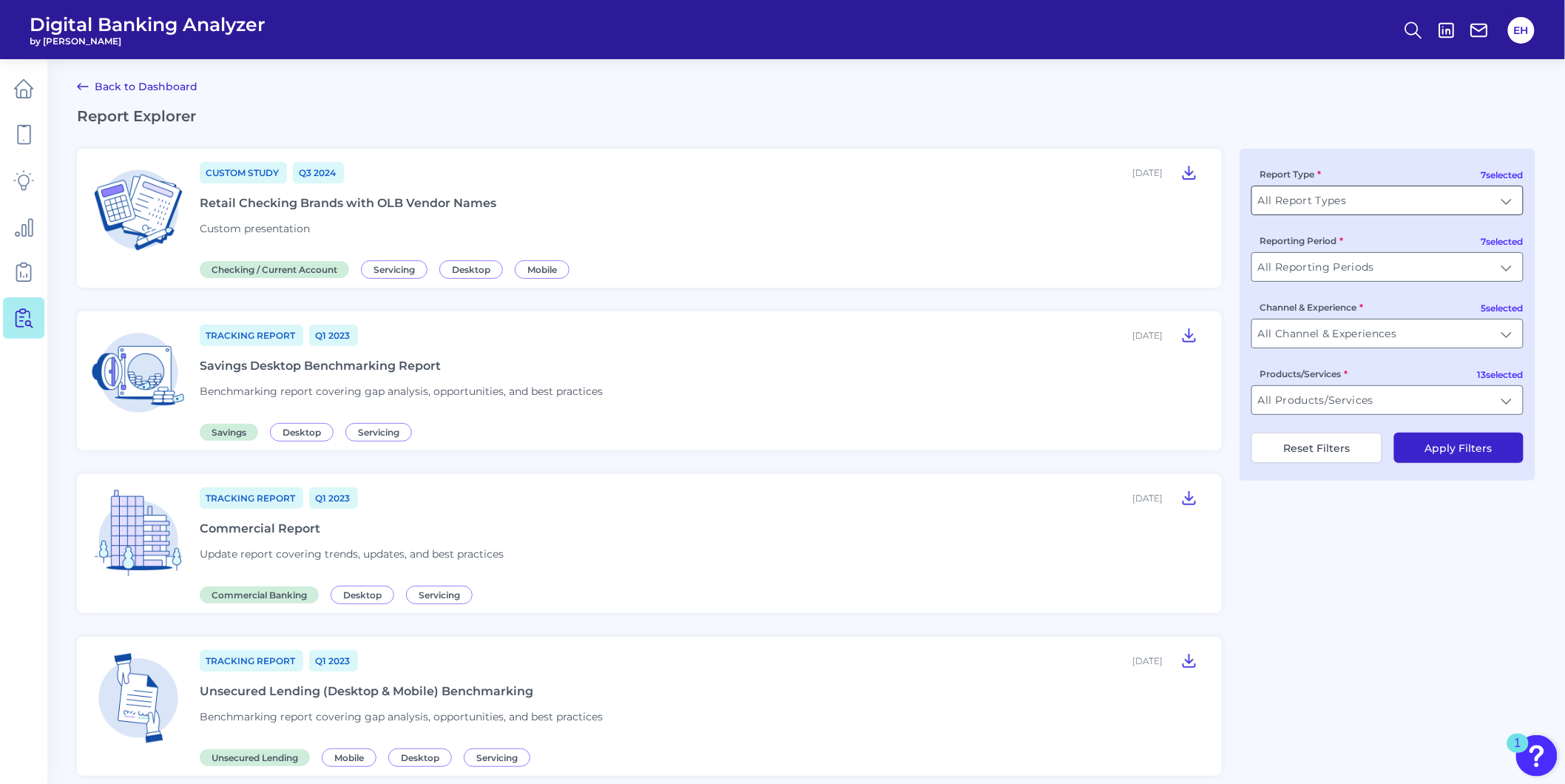
click at [1345, 214] on input "All Report Types" at bounding box center [1388, 200] width 271 height 28
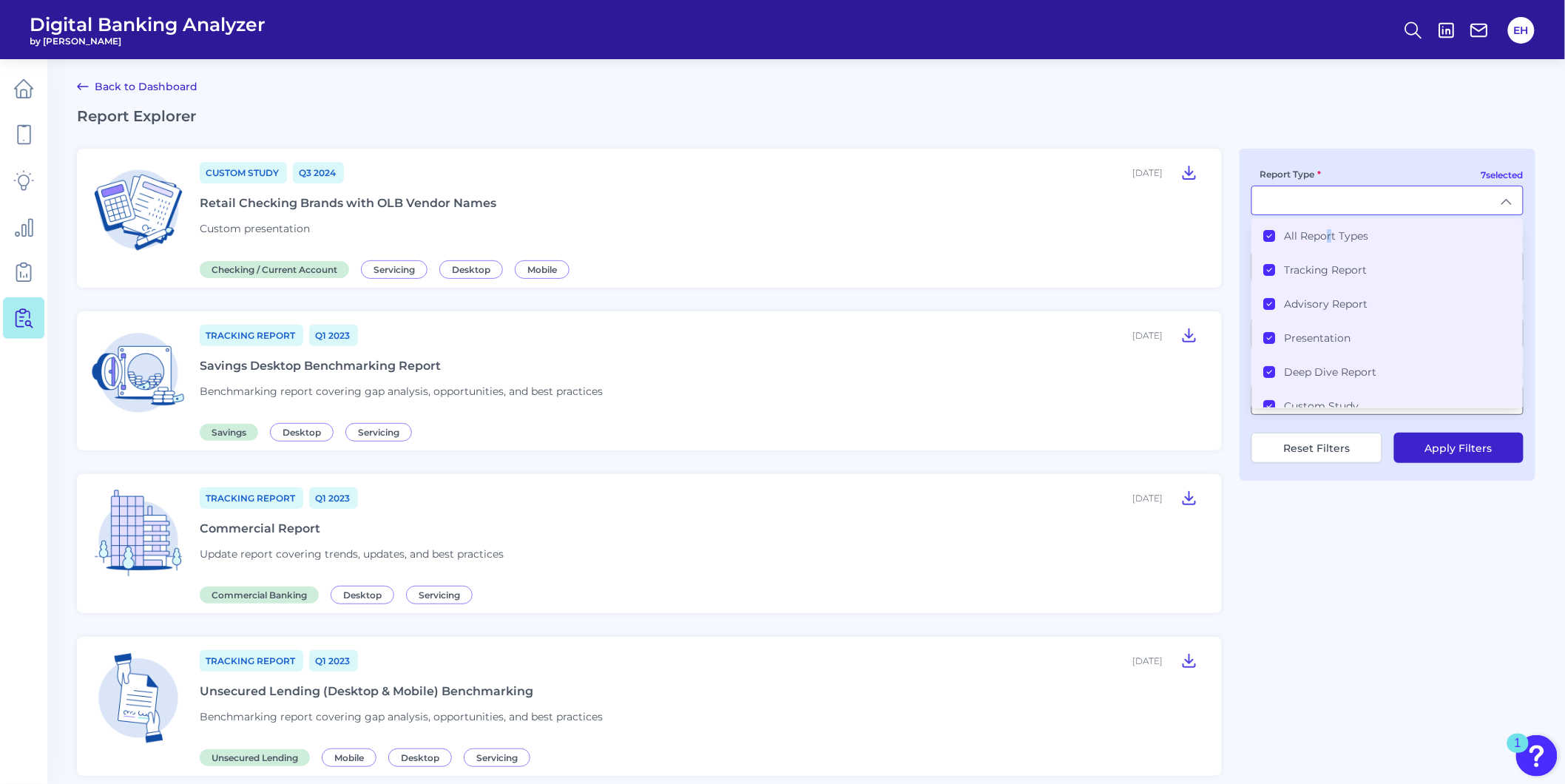
click at [1329, 231] on label "All Report Types" at bounding box center [1327, 236] width 84 height 14
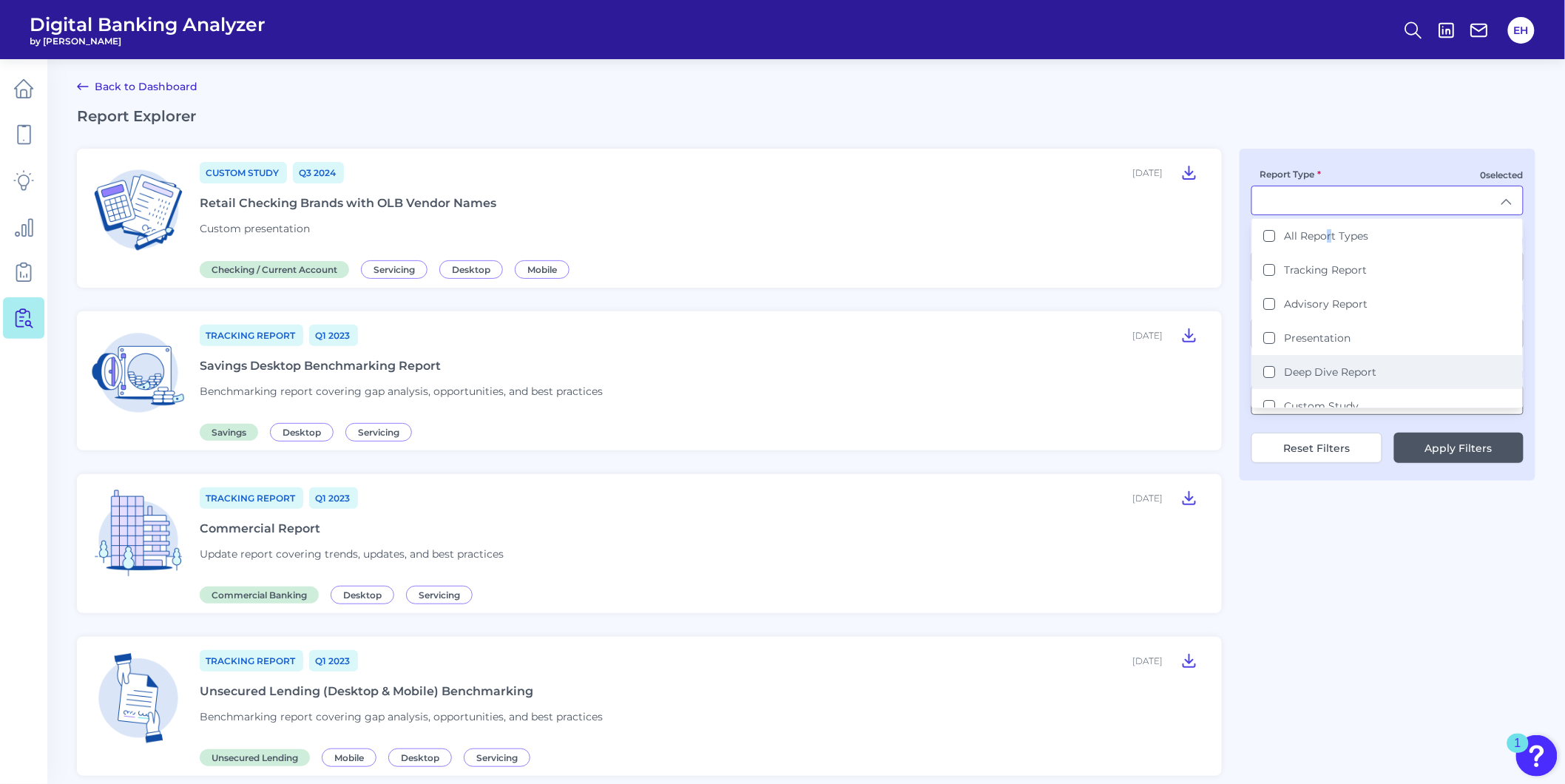
drag, startPoint x: 1329, startPoint y: 231, endPoint x: 1316, endPoint y: 370, distance: 139.6
click at [1316, 370] on label "Deep Dive Report" at bounding box center [1332, 372] width 93 height 14
type input "Deep Dive Report"
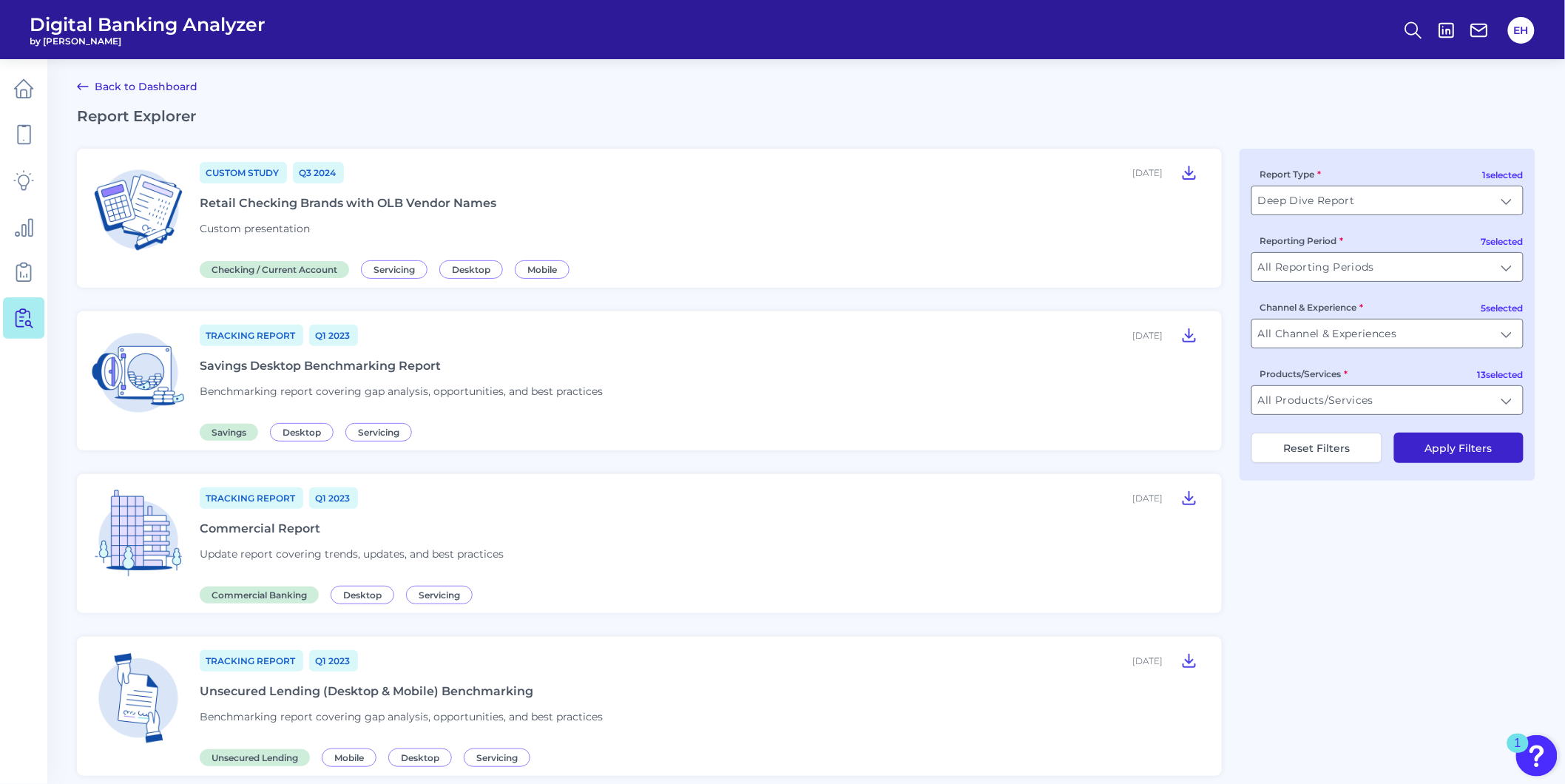
click at [1434, 453] on button "Apply Filters" at bounding box center [1459, 447] width 129 height 30
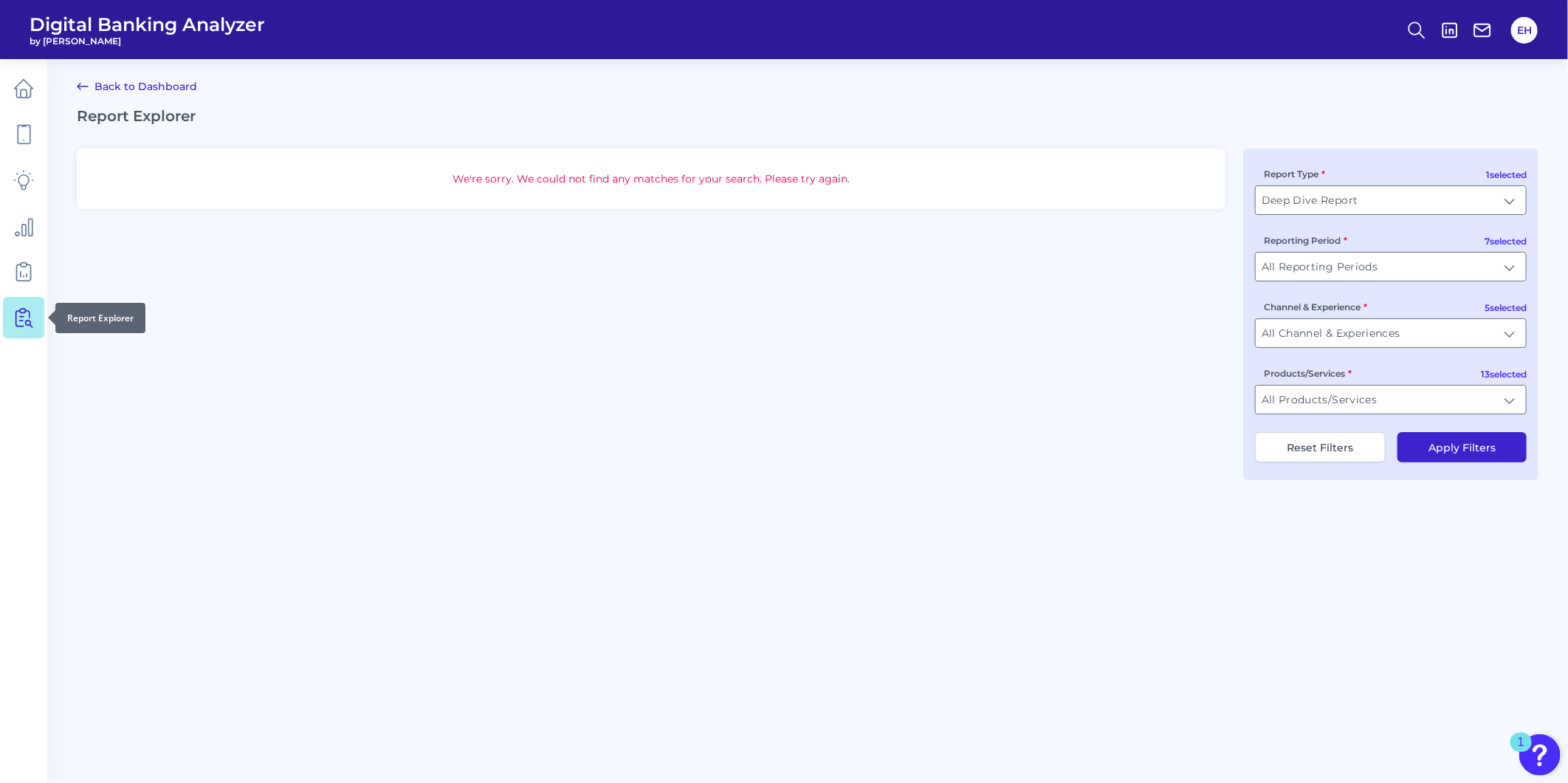
click at [12, 314] on link at bounding box center [24, 317] width 42 height 42
click at [34, 90] on link at bounding box center [24, 89] width 42 height 42
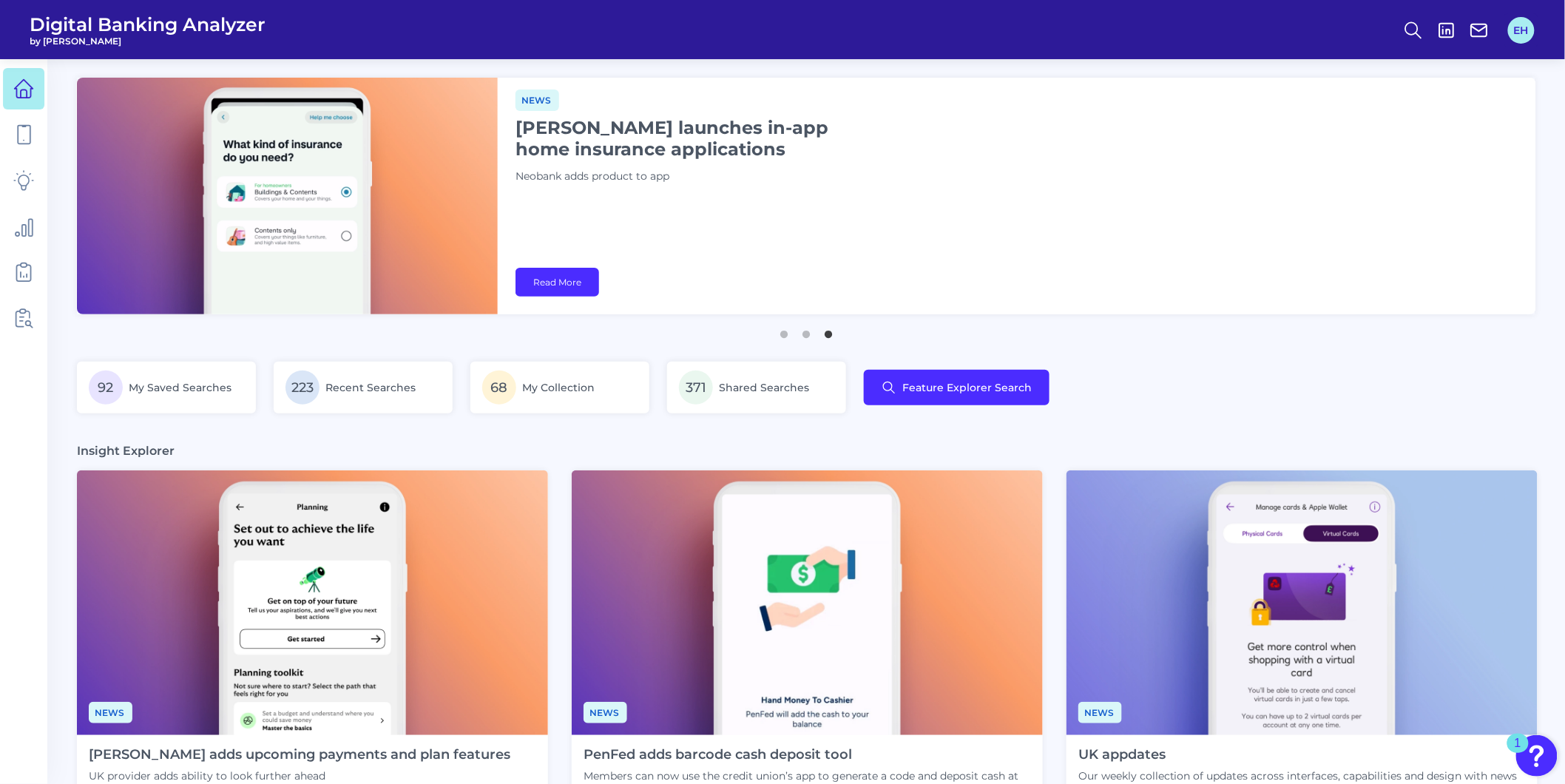
click at [1522, 42] on button "EH" at bounding box center [1521, 30] width 27 height 27
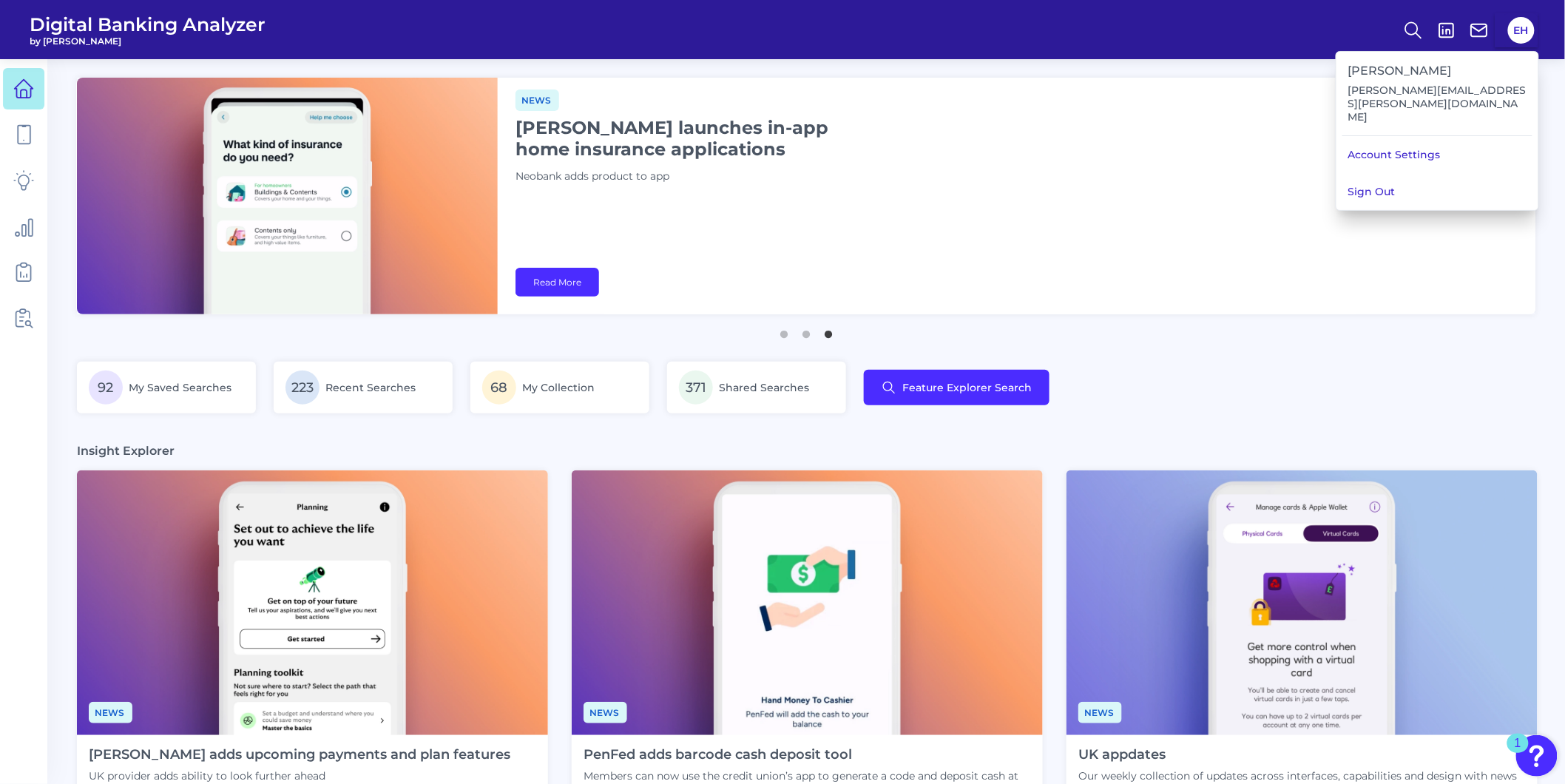
click at [1492, 294] on div "News [PERSON_NAME] launches in-app home insurance applications Neobank adds pro…" at bounding box center [1017, 195] width 1038 height 236
